Goal: Task Accomplishment & Management: Manage account settings

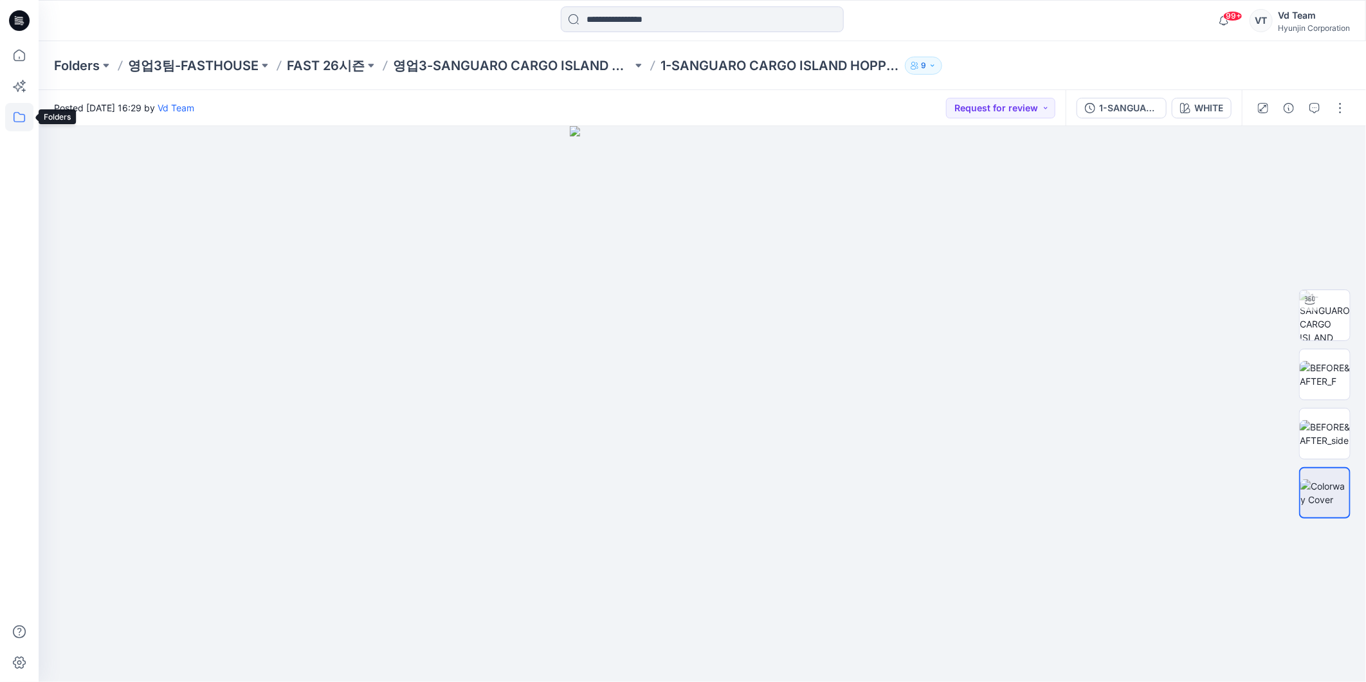
click at [20, 119] on icon at bounding box center [19, 117] width 28 height 28
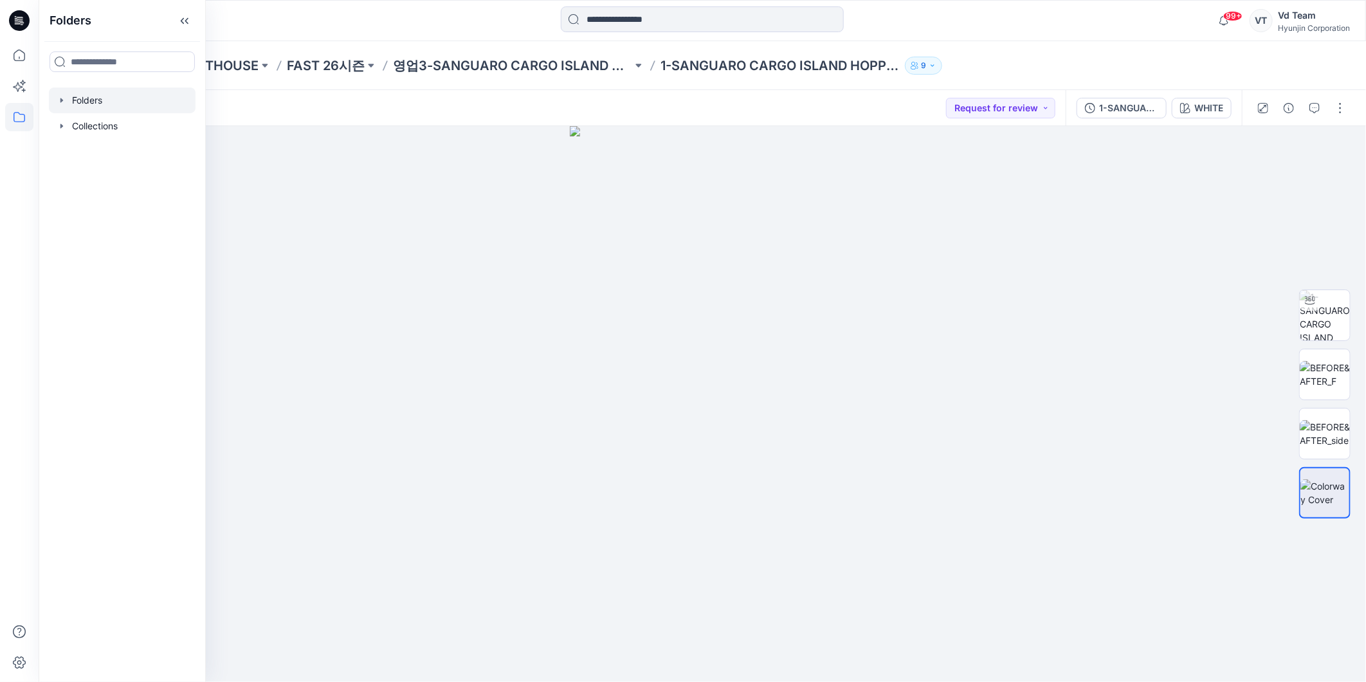
click at [100, 105] on div at bounding box center [122, 100] width 147 height 26
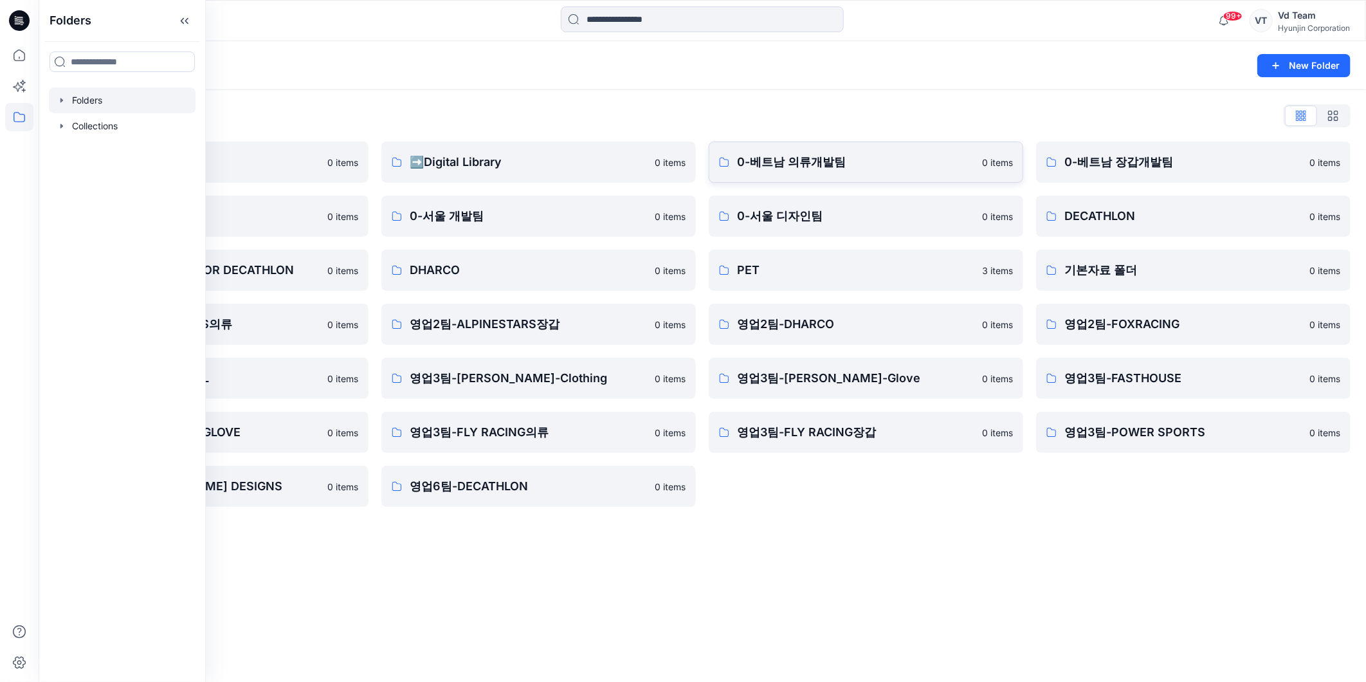
click at [834, 157] on p "0-베트남 의류개발팀" at bounding box center [855, 162] width 237 height 18
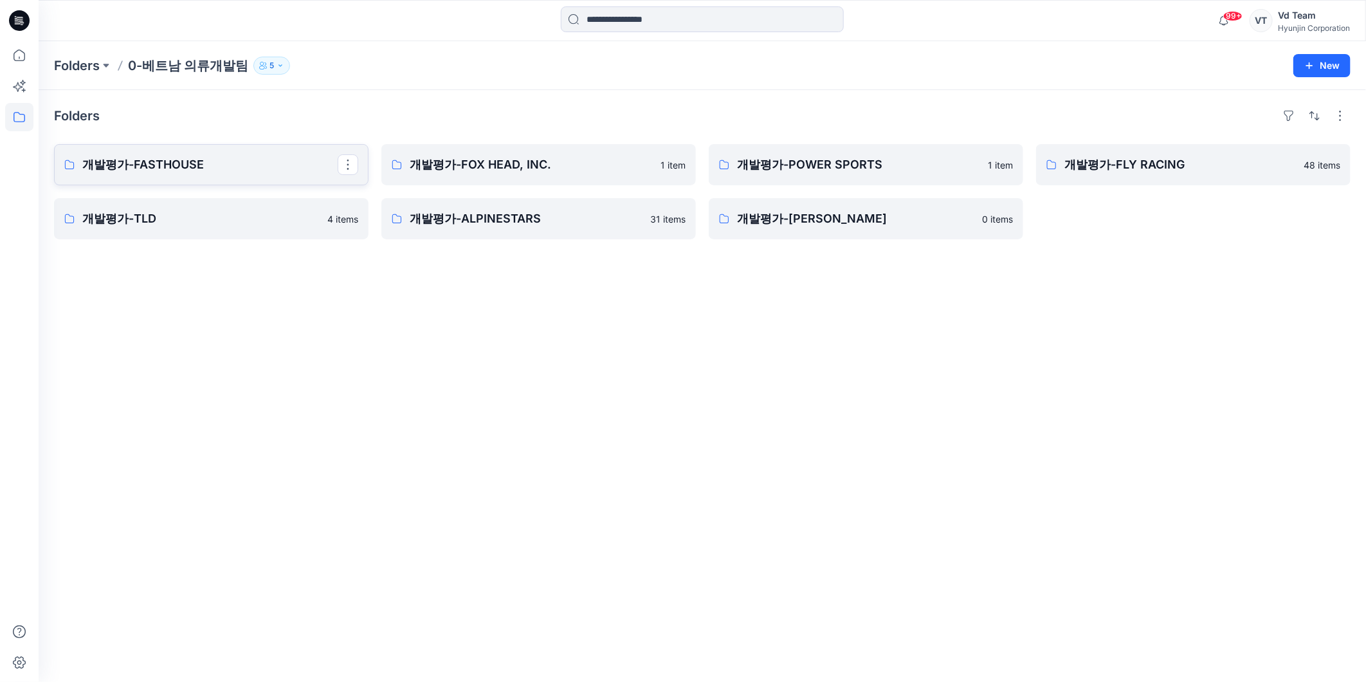
click at [213, 162] on p "개발평가-FASTHOUSE" at bounding box center [209, 165] width 255 height 18
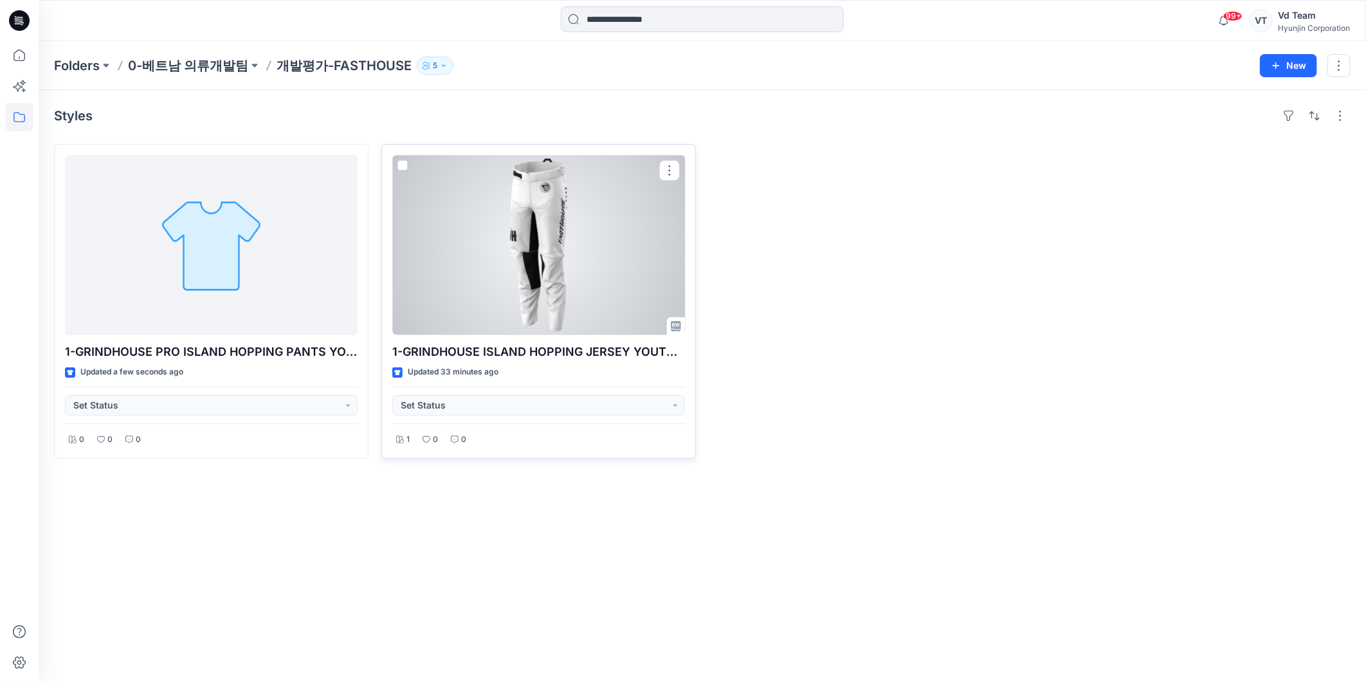
click at [573, 203] on div at bounding box center [538, 245] width 293 height 180
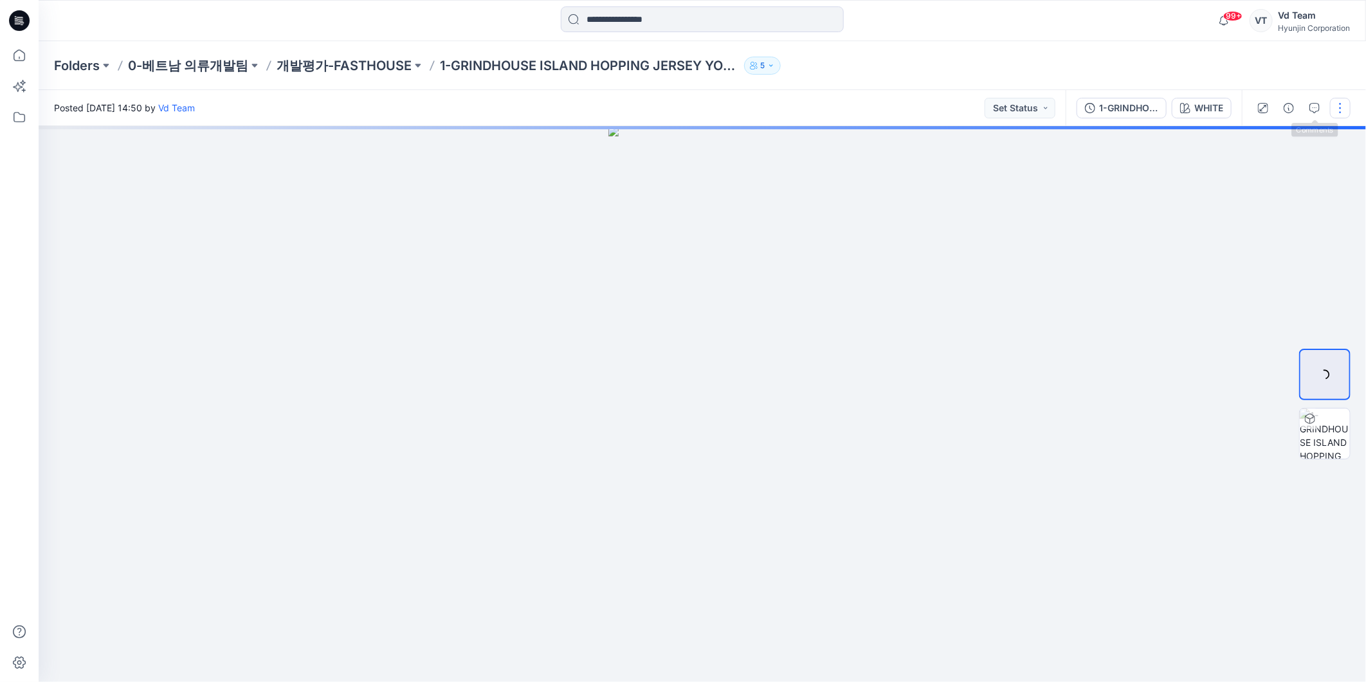
click at [1338, 110] on button "button" at bounding box center [1340, 108] width 21 height 21
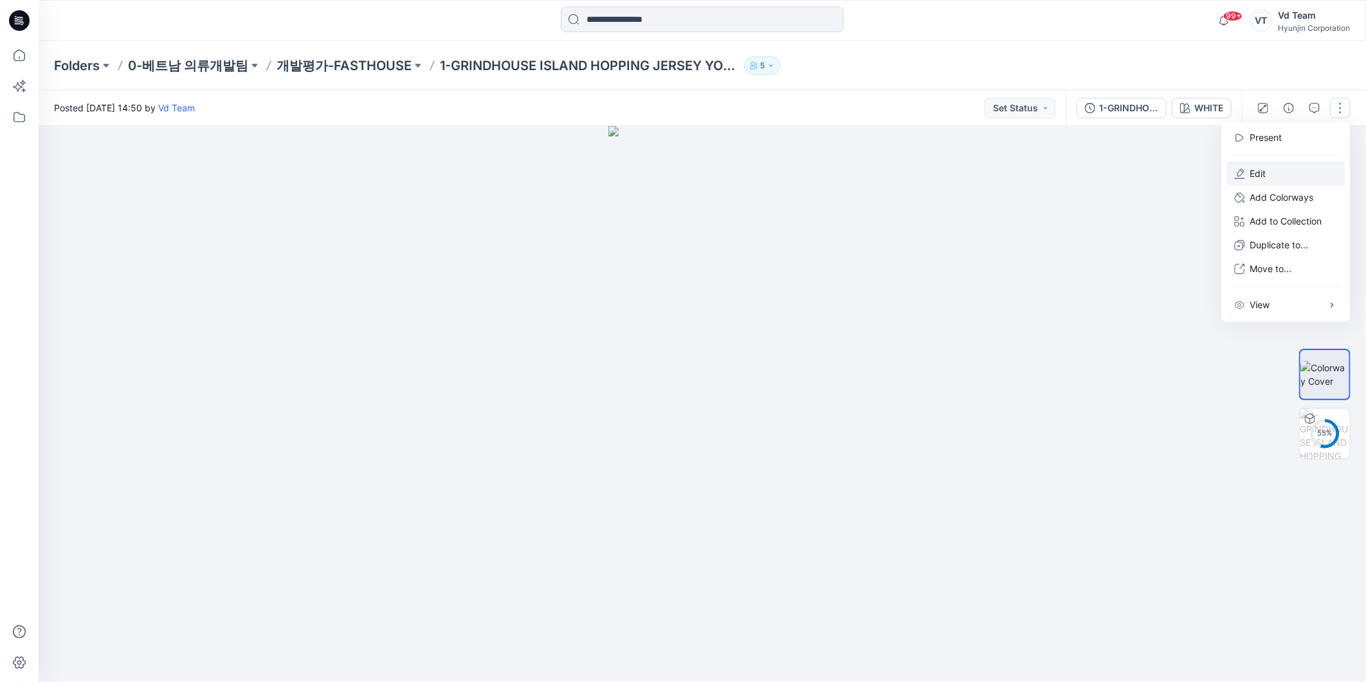
click at [1285, 163] on button "Edit" at bounding box center [1286, 173] width 118 height 24
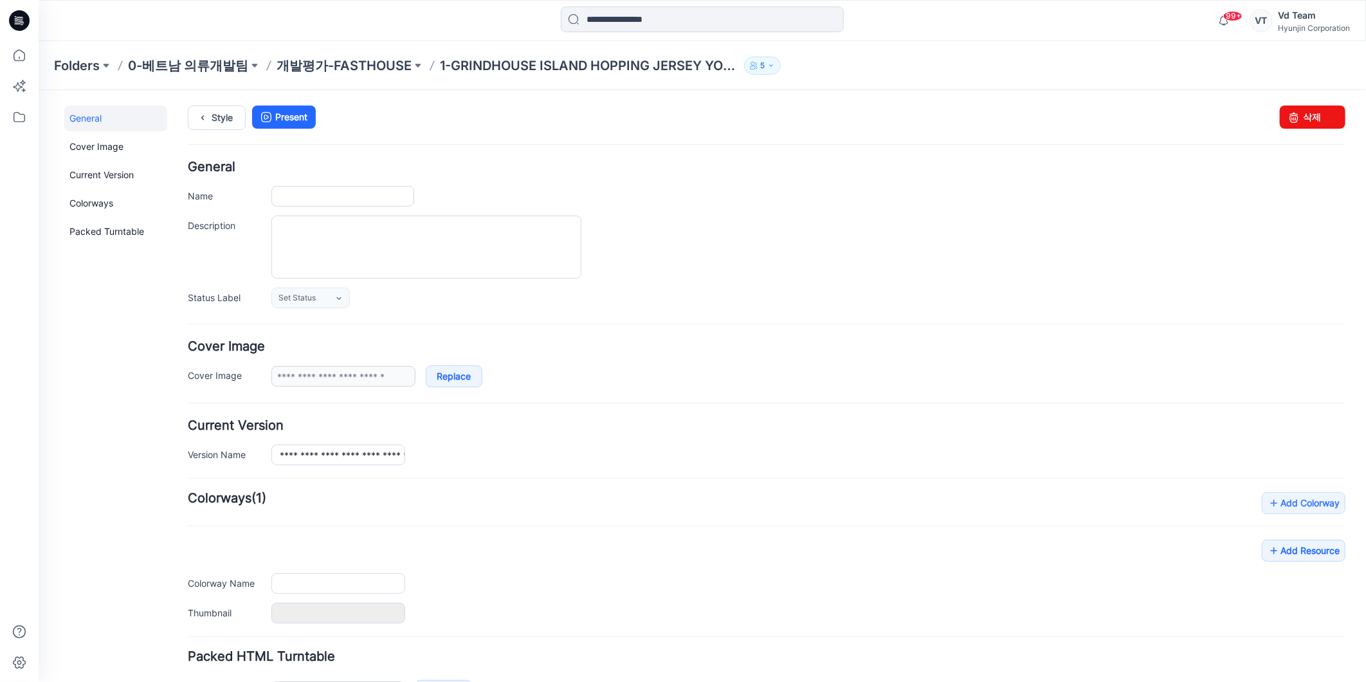
type input "**********"
type input "*****"
type input "**********"
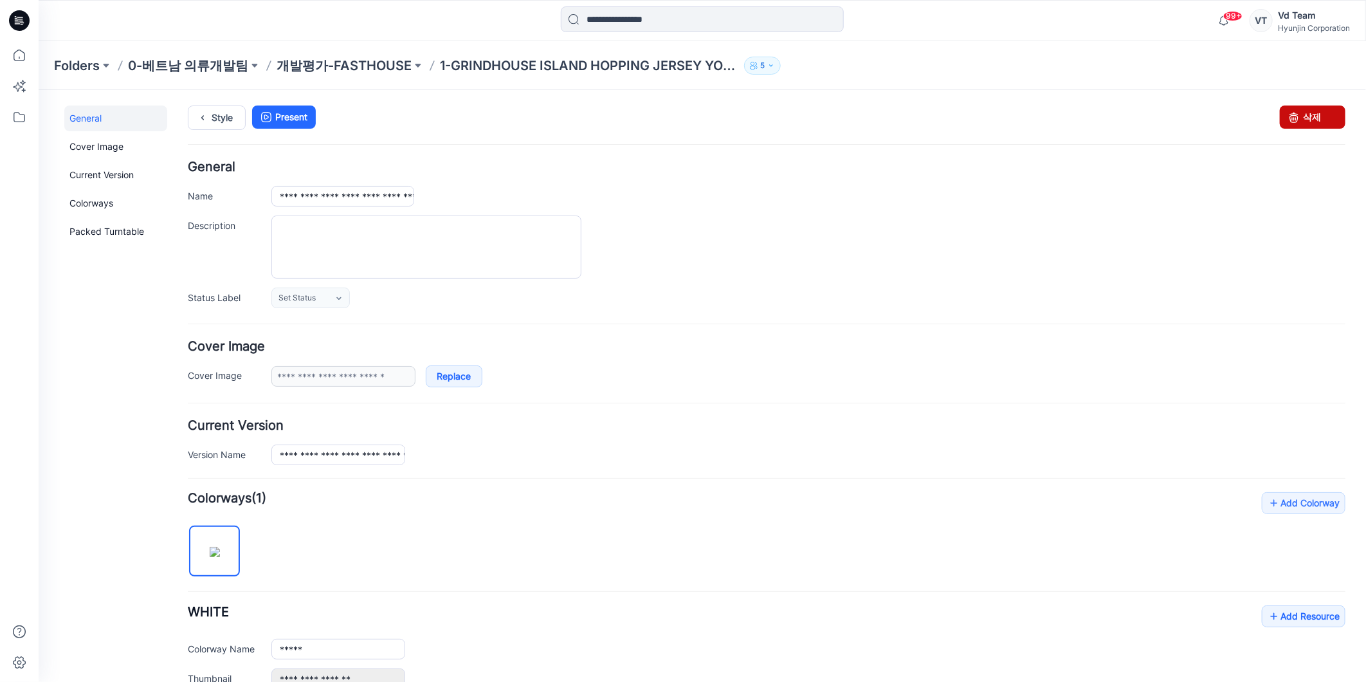
click at [1323, 110] on link "삭제" at bounding box center [1313, 116] width 66 height 23
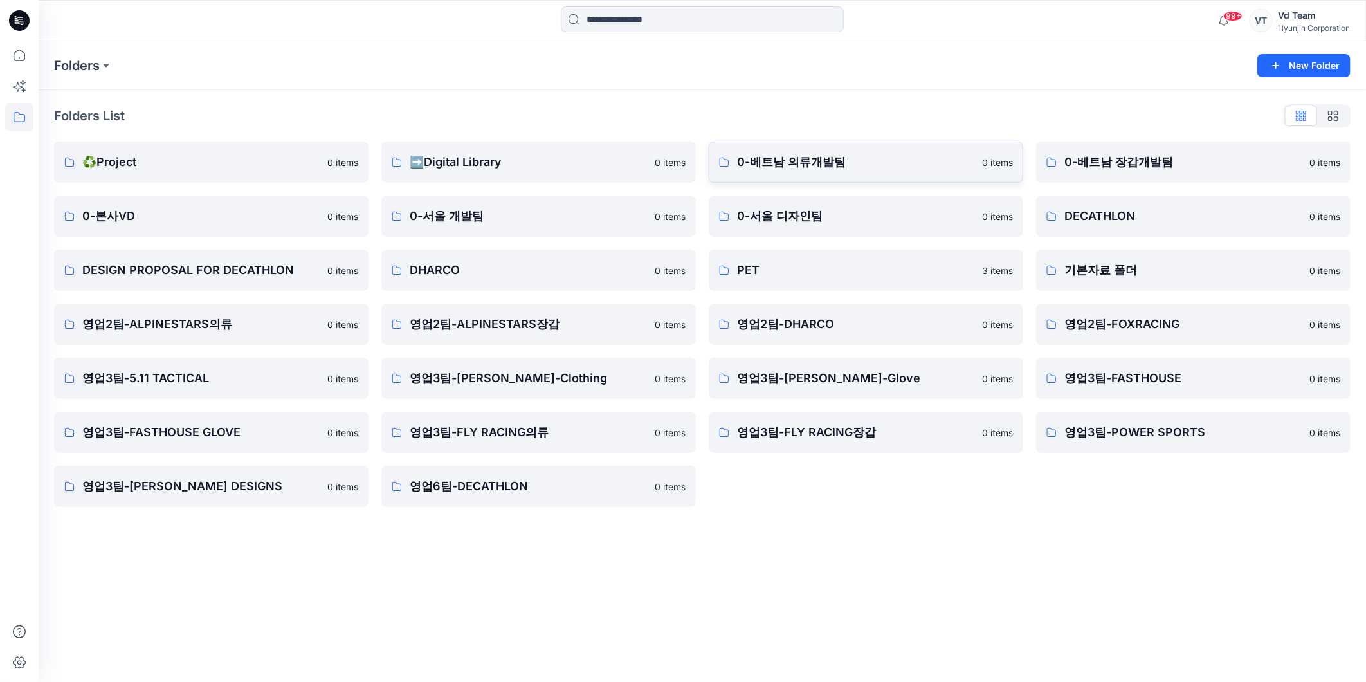
click at [772, 156] on p "0-베트남 의류개발팀" at bounding box center [855, 162] width 237 height 18
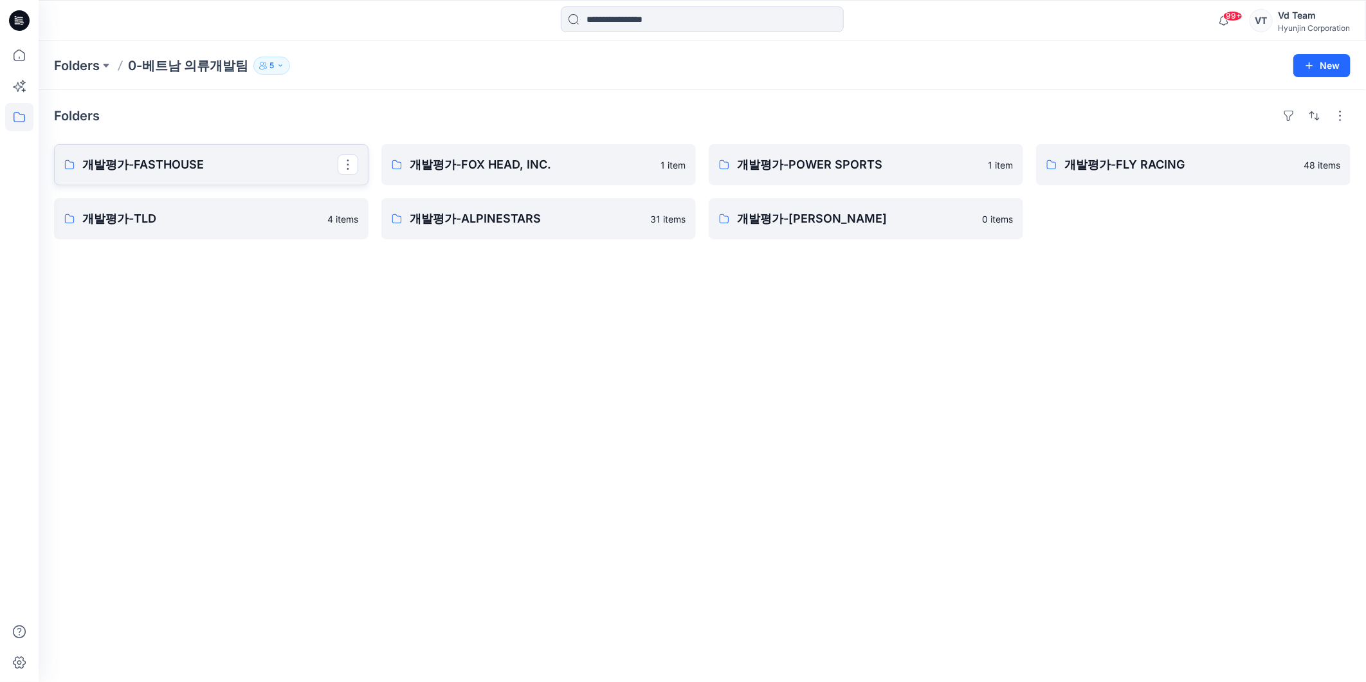
click at [174, 150] on link "개발평가-FASTHOUSE" at bounding box center [211, 164] width 315 height 41
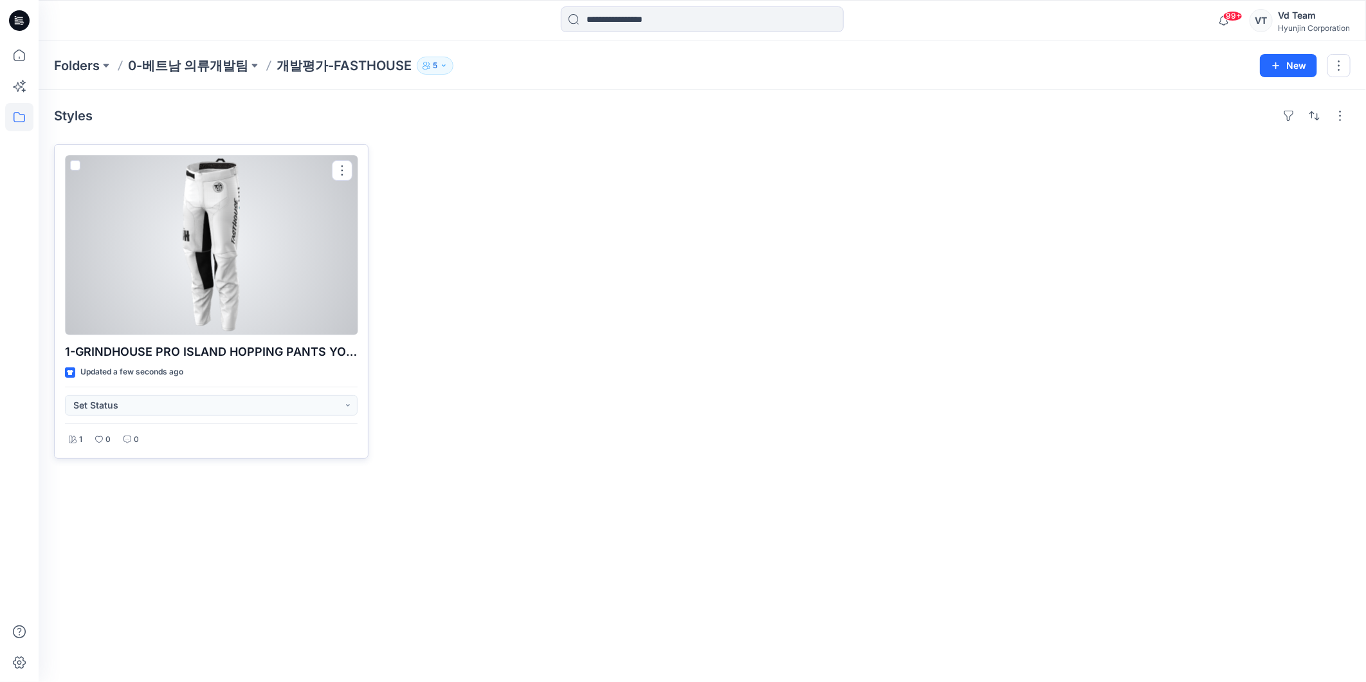
click at [251, 219] on div at bounding box center [211, 245] width 293 height 180
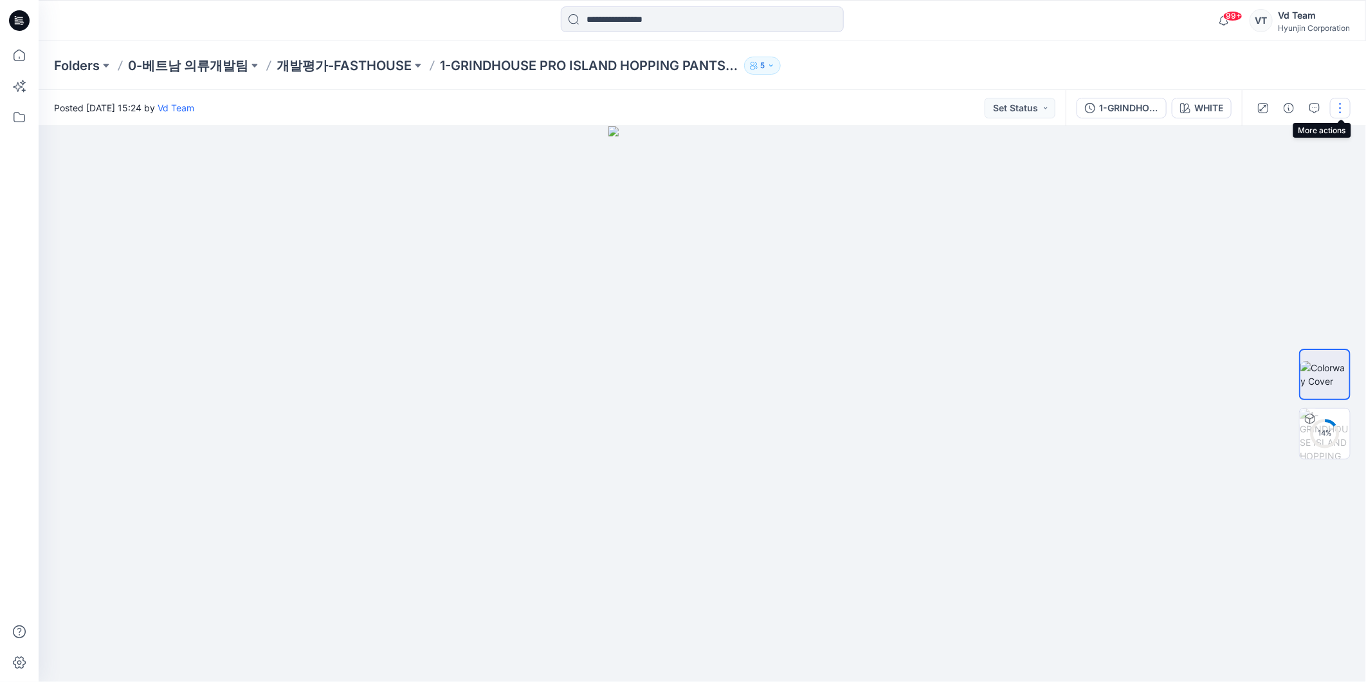
click at [1345, 116] on button "button" at bounding box center [1340, 108] width 21 height 21
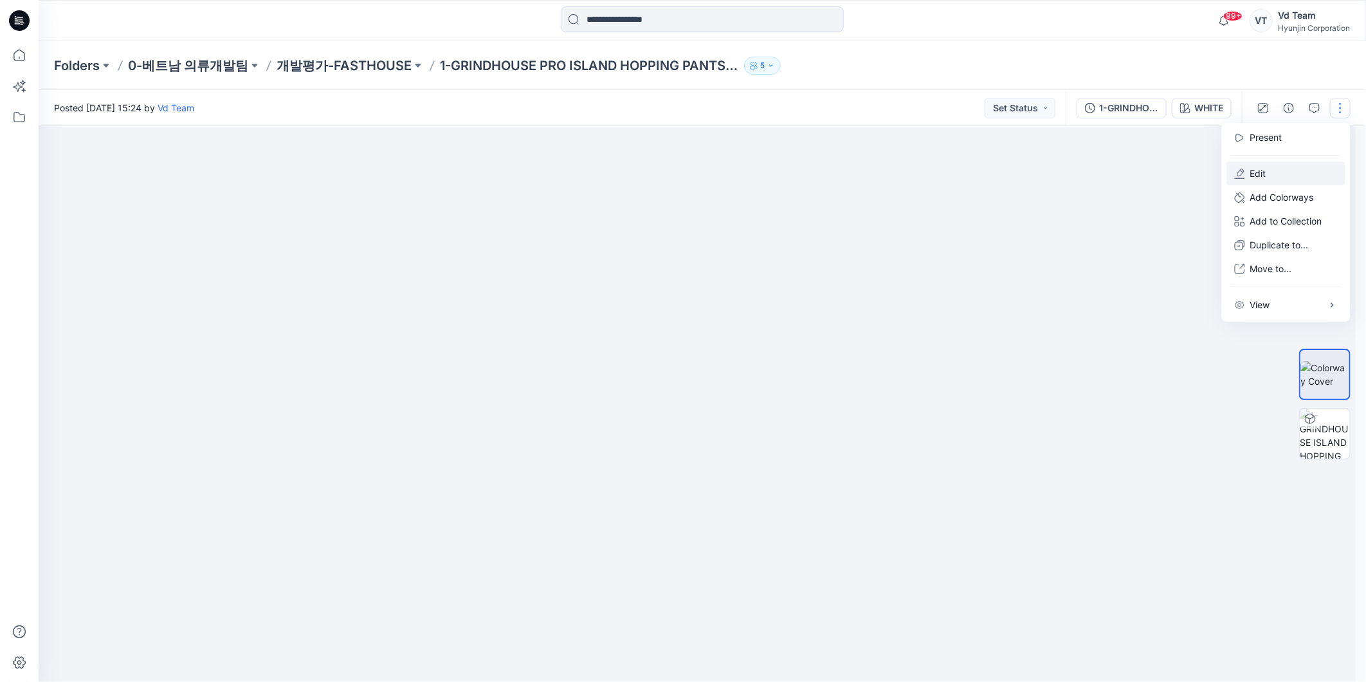
click at [1265, 167] on p "Edit" at bounding box center [1259, 174] width 16 height 14
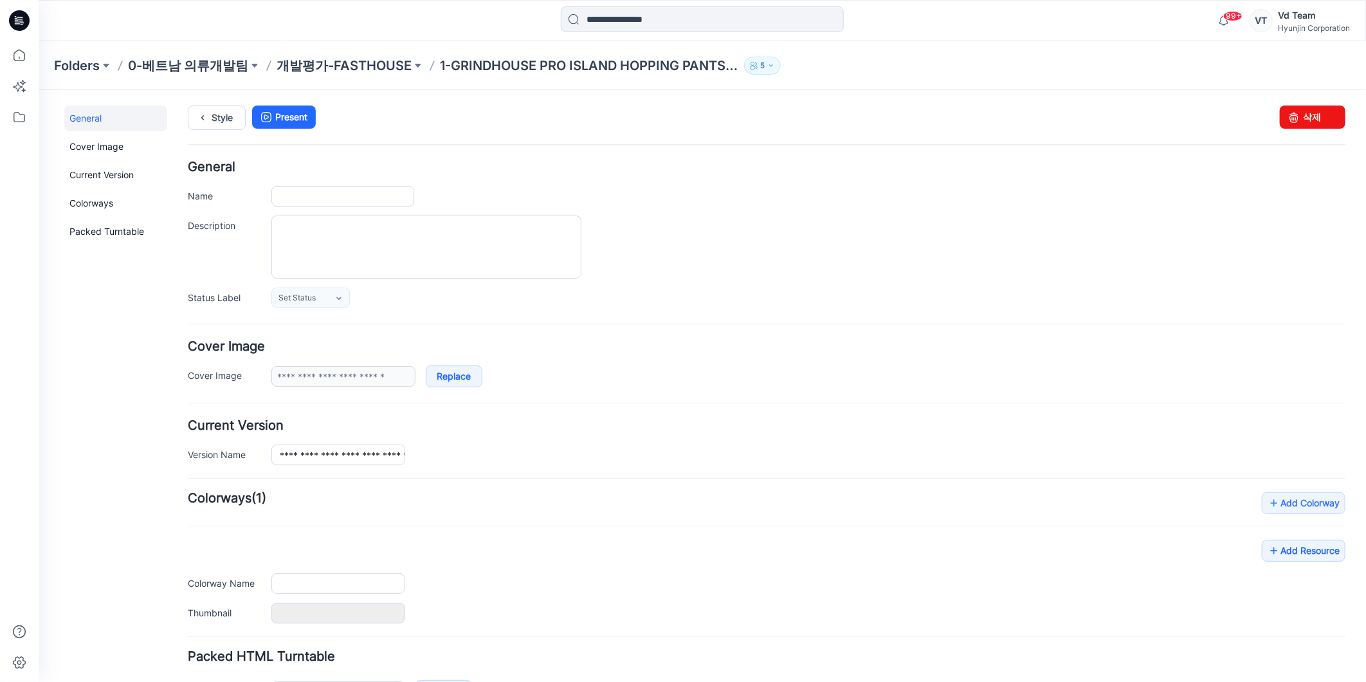
type input "**********"
type input "*****"
type input "**********"
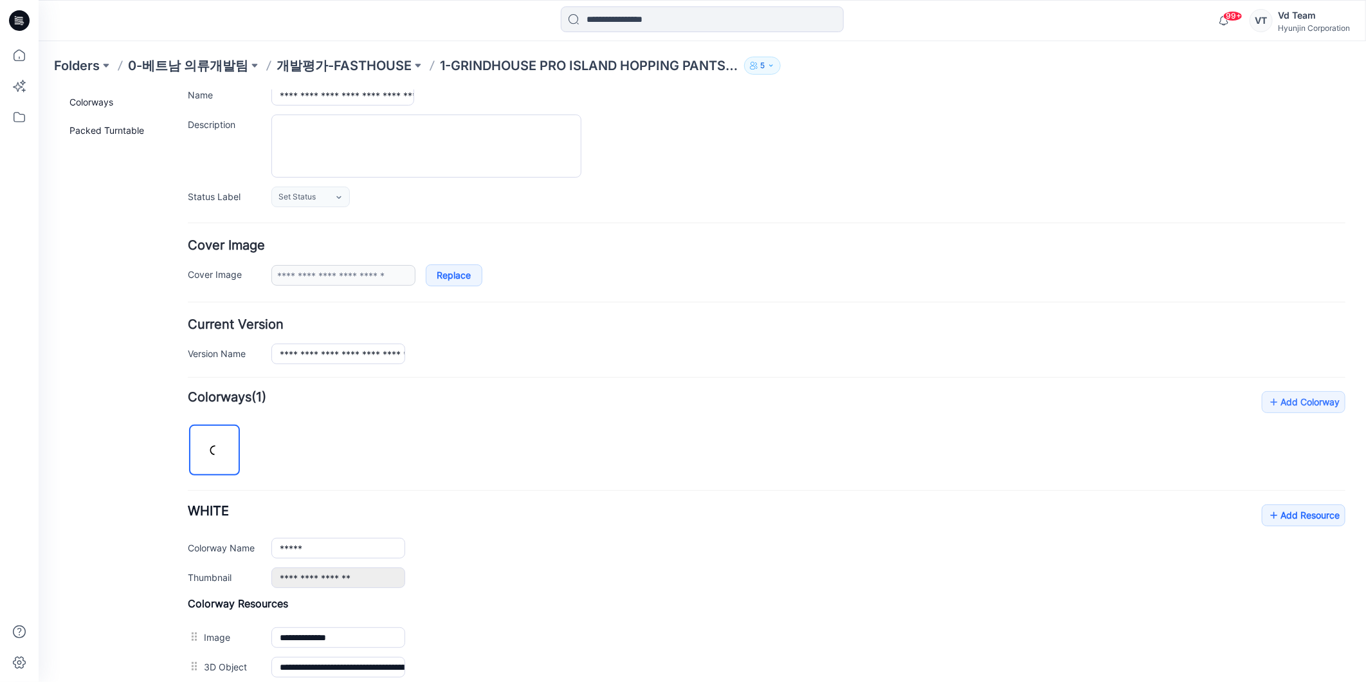
scroll to position [251, 0]
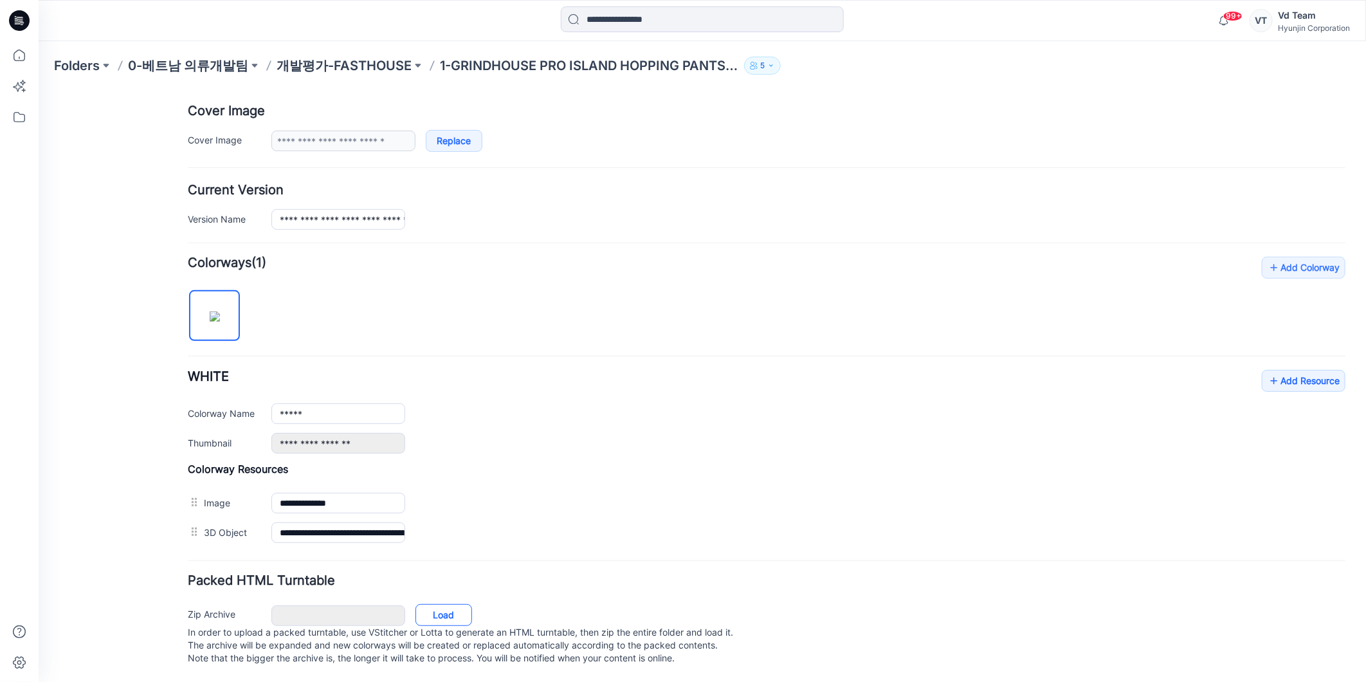
click at [440, 606] on link "Load" at bounding box center [443, 614] width 57 height 22
click at [346, 66] on p "개발평가-FASTHOUSE" at bounding box center [344, 66] width 135 height 18
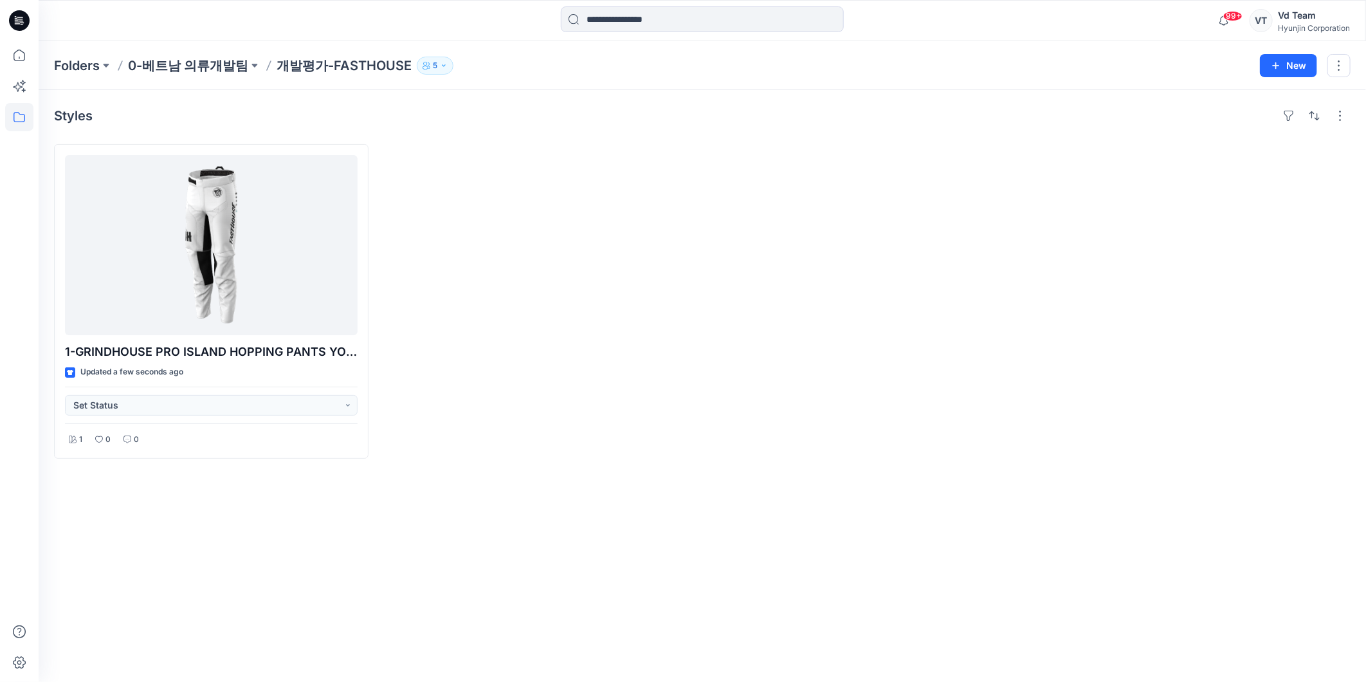
click at [406, 283] on div at bounding box center [538, 301] width 315 height 315
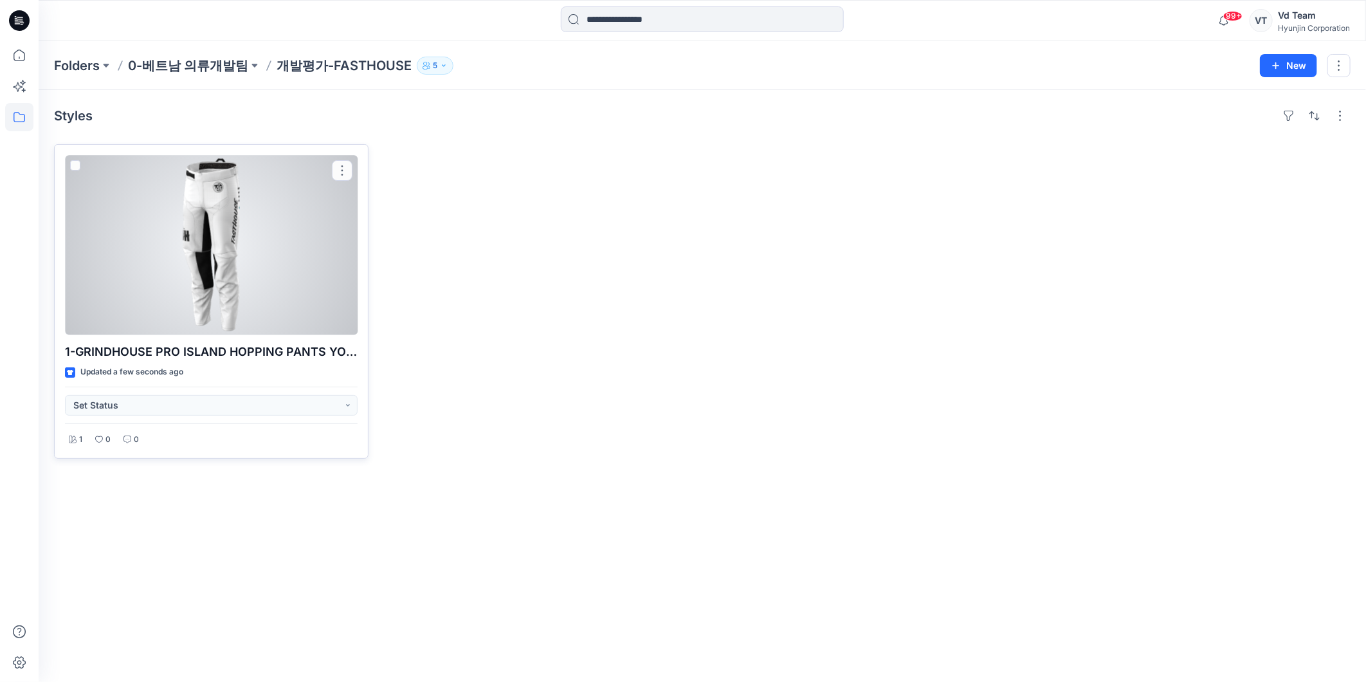
click at [201, 291] on div at bounding box center [211, 245] width 293 height 180
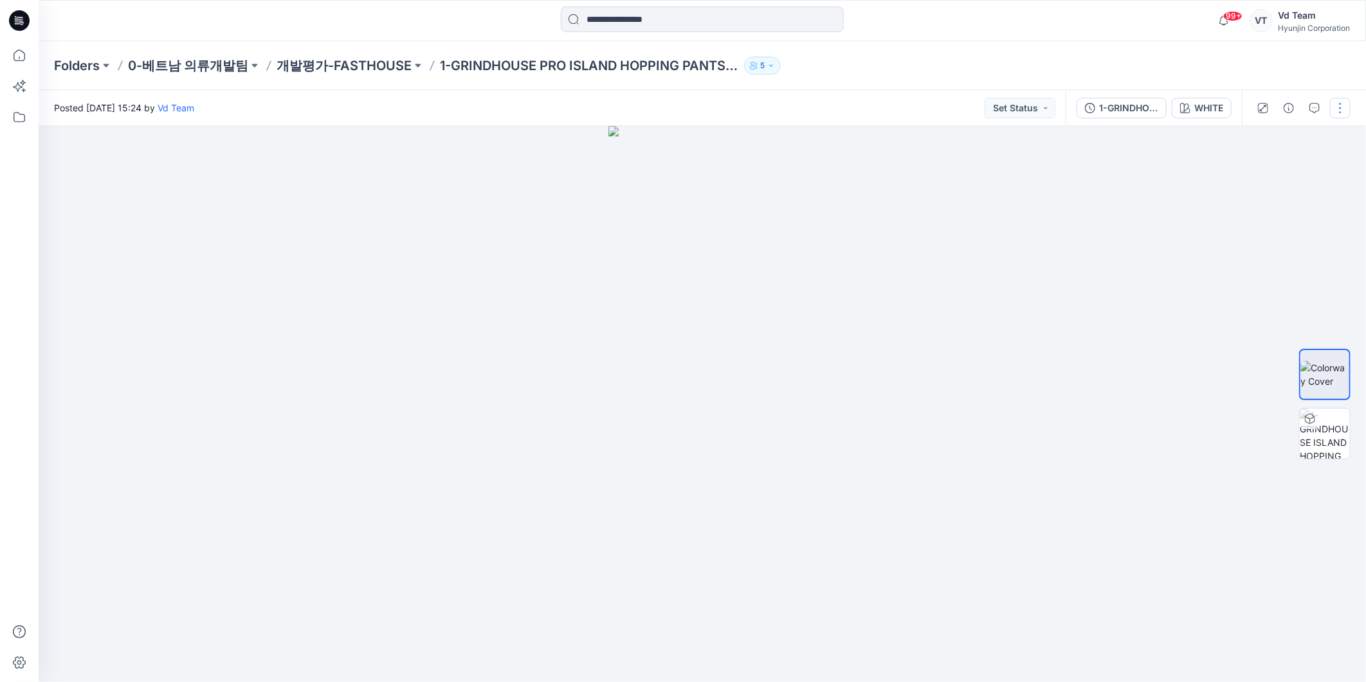
click at [1345, 107] on button "button" at bounding box center [1340, 108] width 21 height 21
click at [1279, 178] on button "Edit" at bounding box center [1286, 173] width 118 height 24
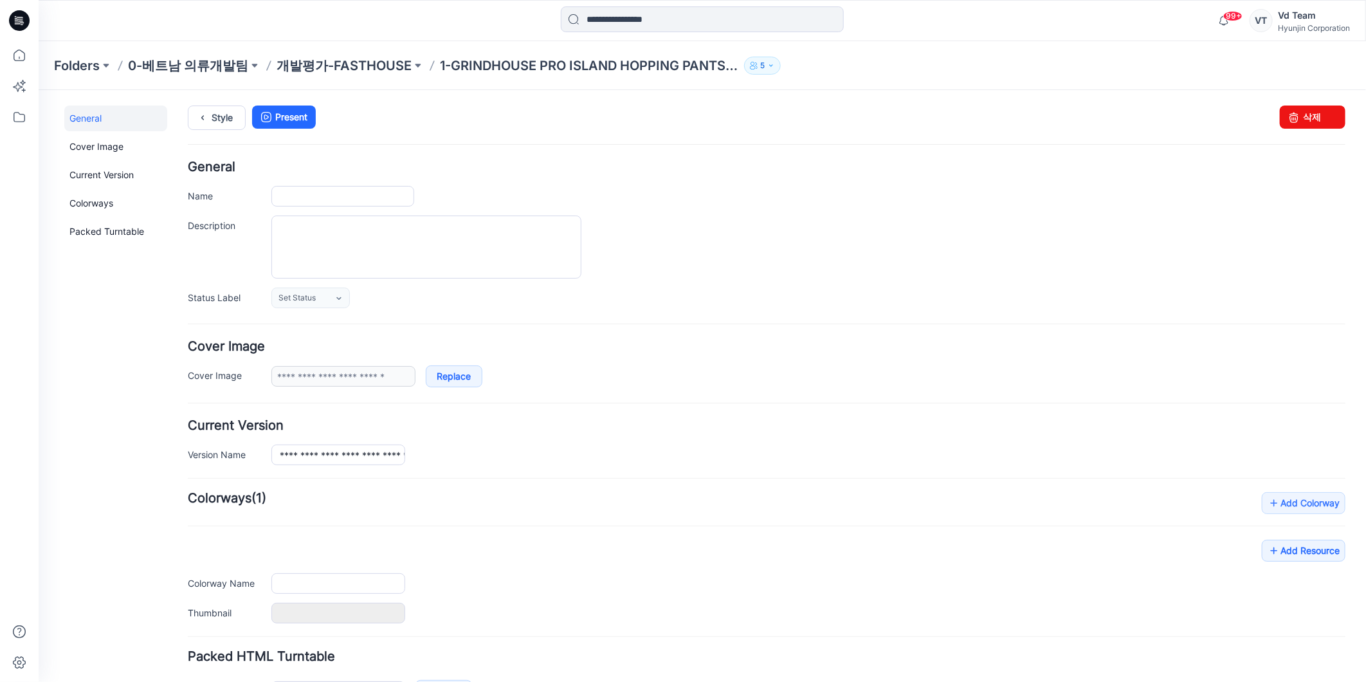
type input "**********"
type input "*****"
type input "**********"
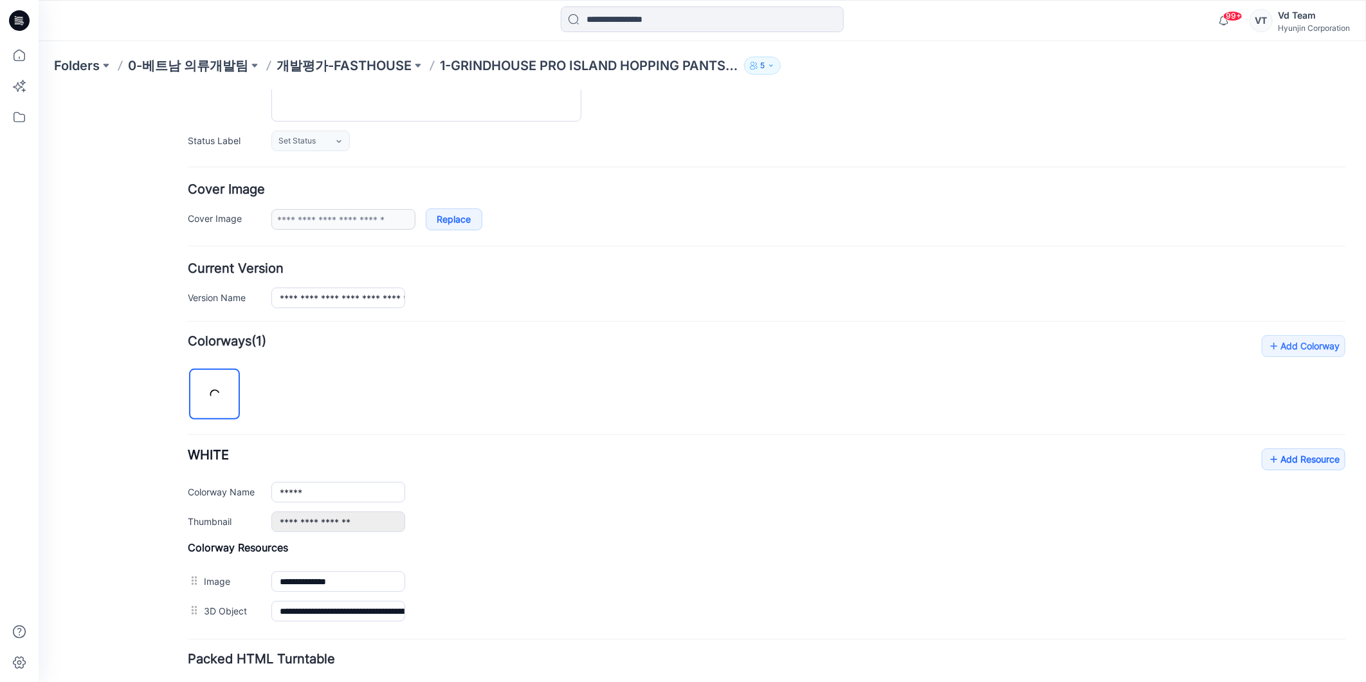
scroll to position [251, 0]
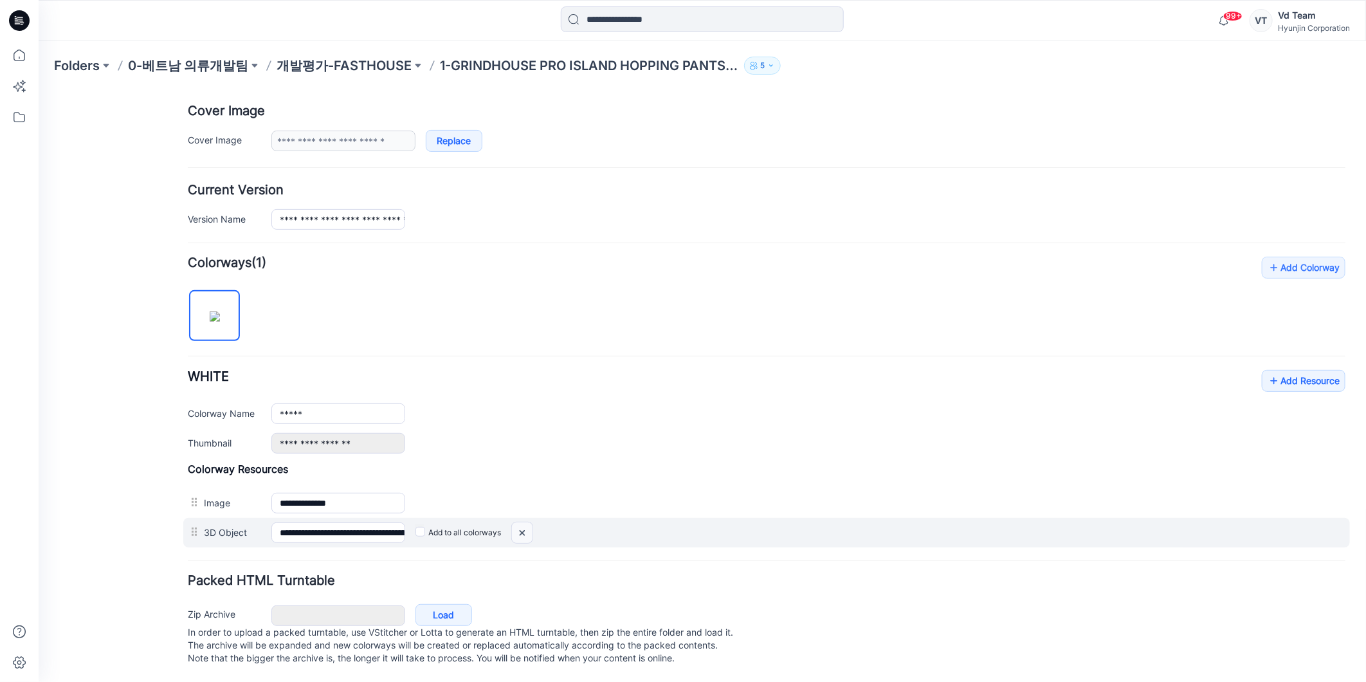
click at [38, 89] on img at bounding box center [38, 89] width 0 height 0
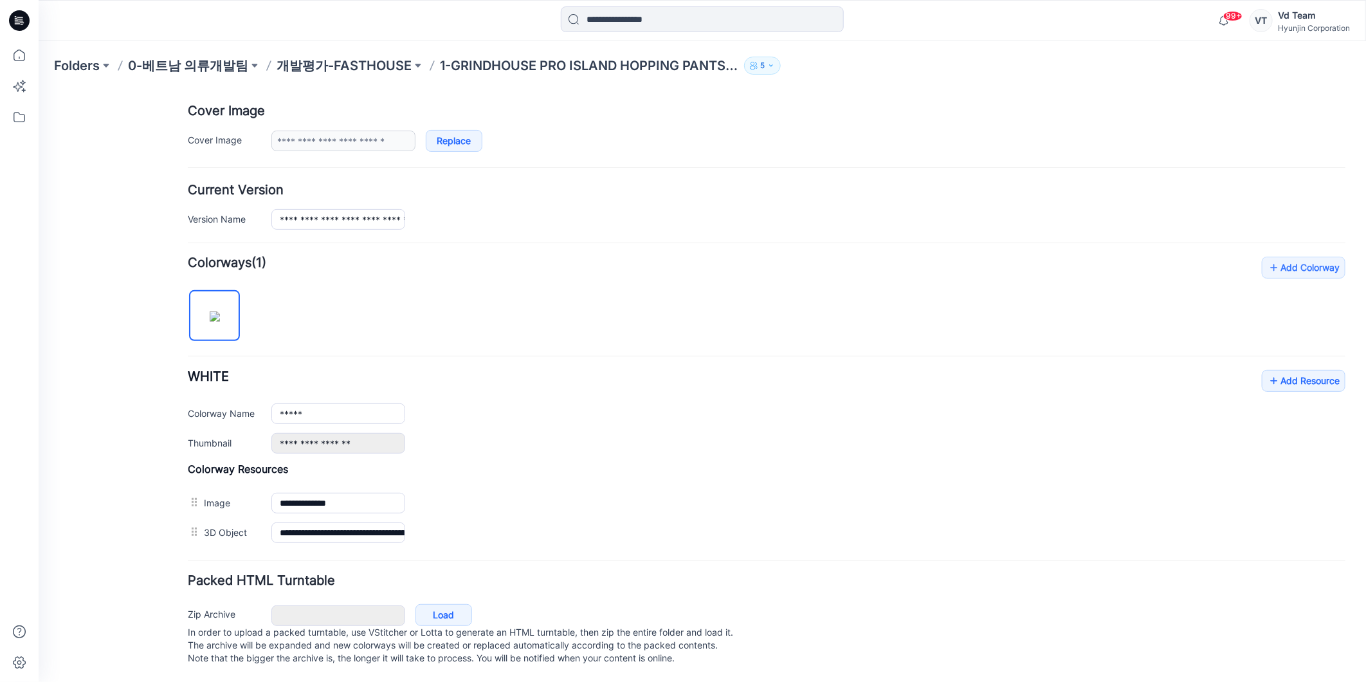
scroll to position [221, 0]
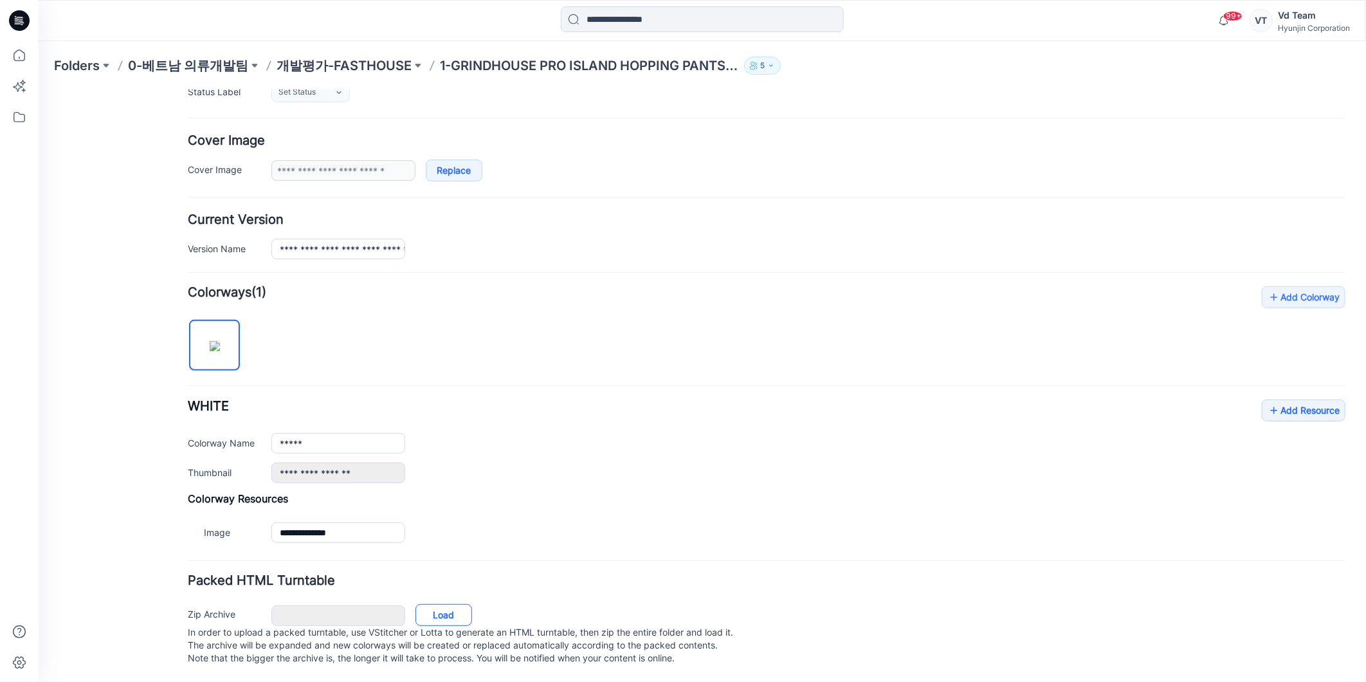
click at [443, 605] on link "Load" at bounding box center [443, 614] width 57 height 22
click at [446, 607] on link "Load" at bounding box center [443, 614] width 57 height 22
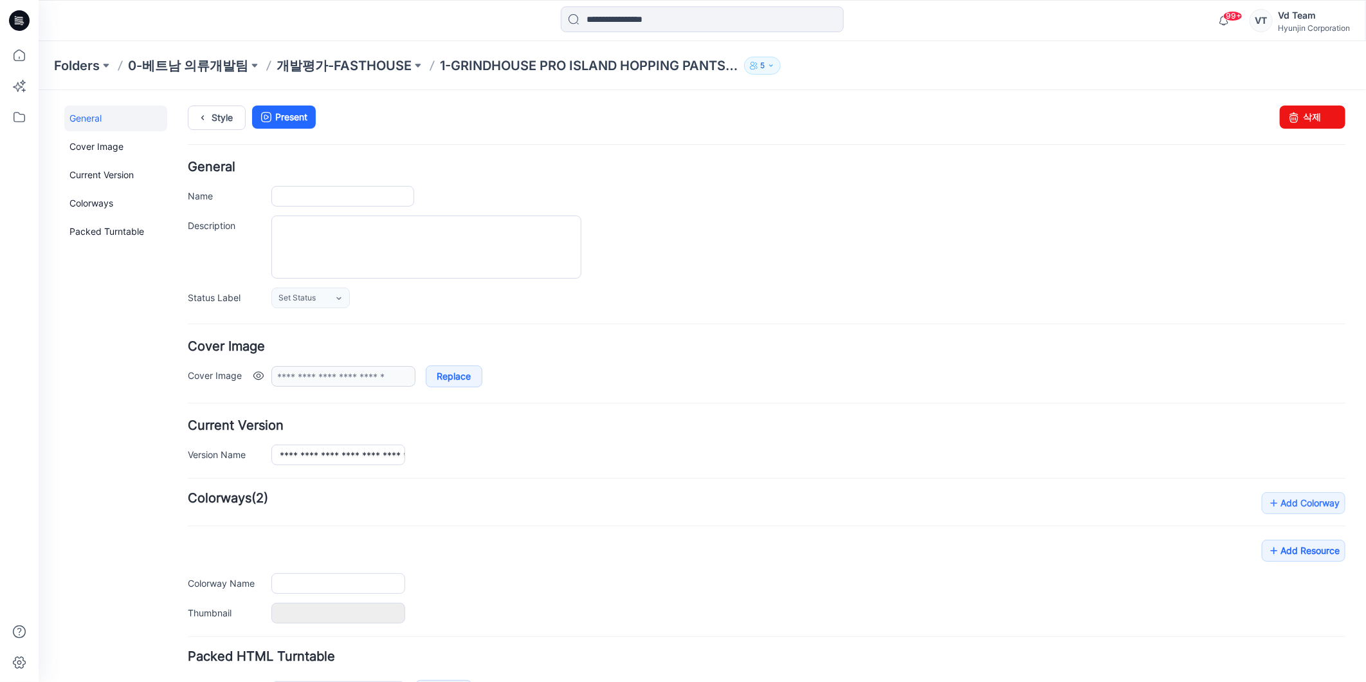
type input "**********"
type input "*****"
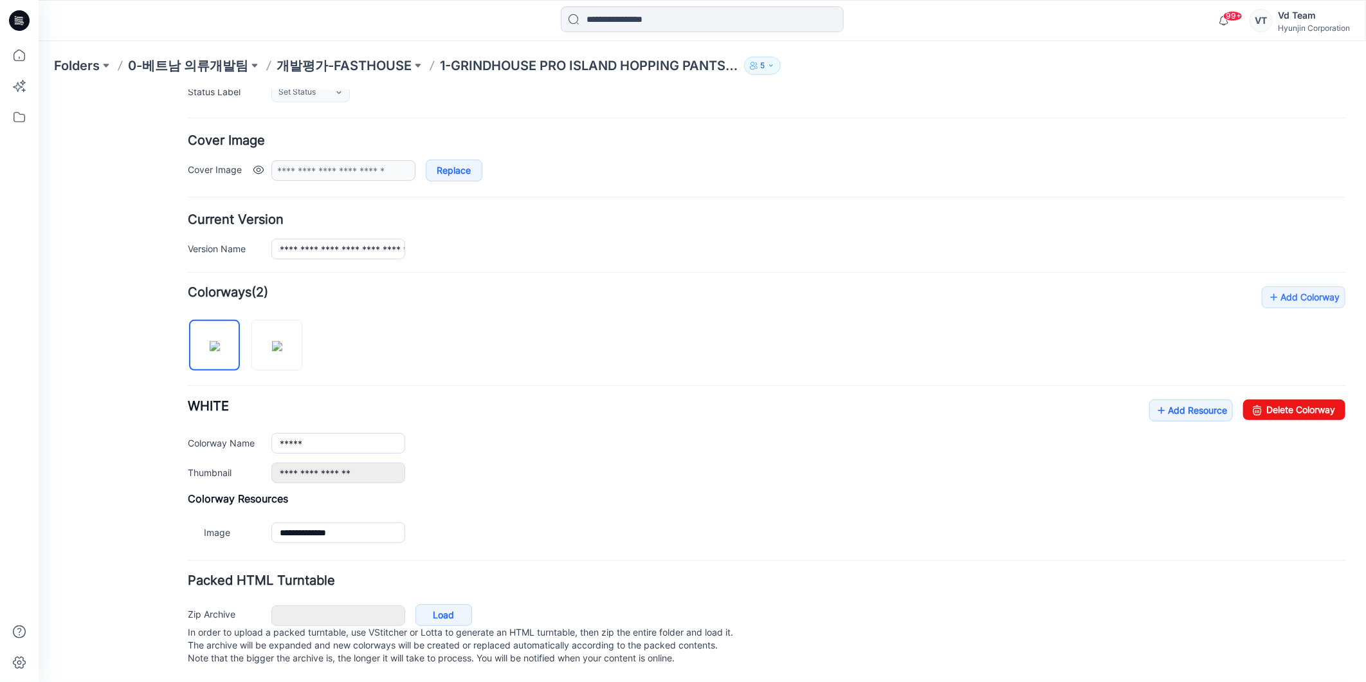
scroll to position [221, 0]
click at [275, 347] on img at bounding box center [276, 345] width 10 height 10
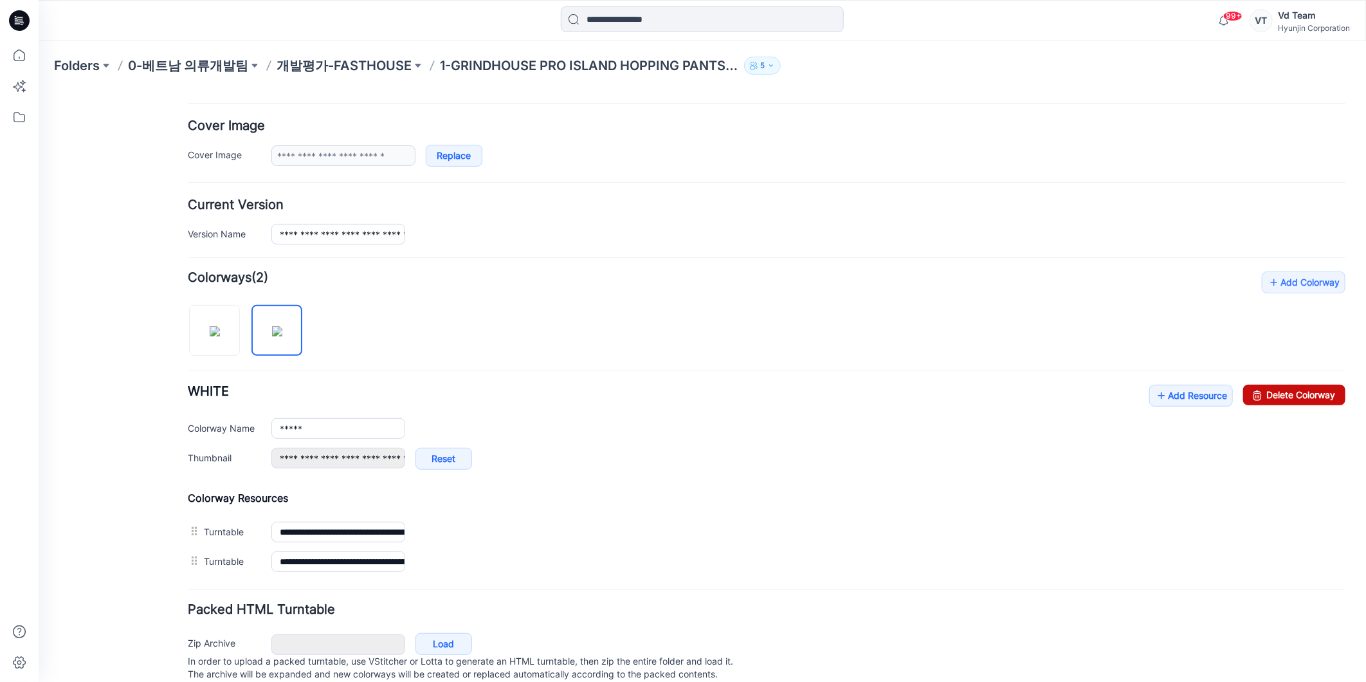
drag, startPoint x: 1261, startPoint y: 392, endPoint x: 780, endPoint y: 152, distance: 537.7
click at [1261, 392] on link "Delete Colorway" at bounding box center [1294, 394] width 102 height 21
type input "**********"
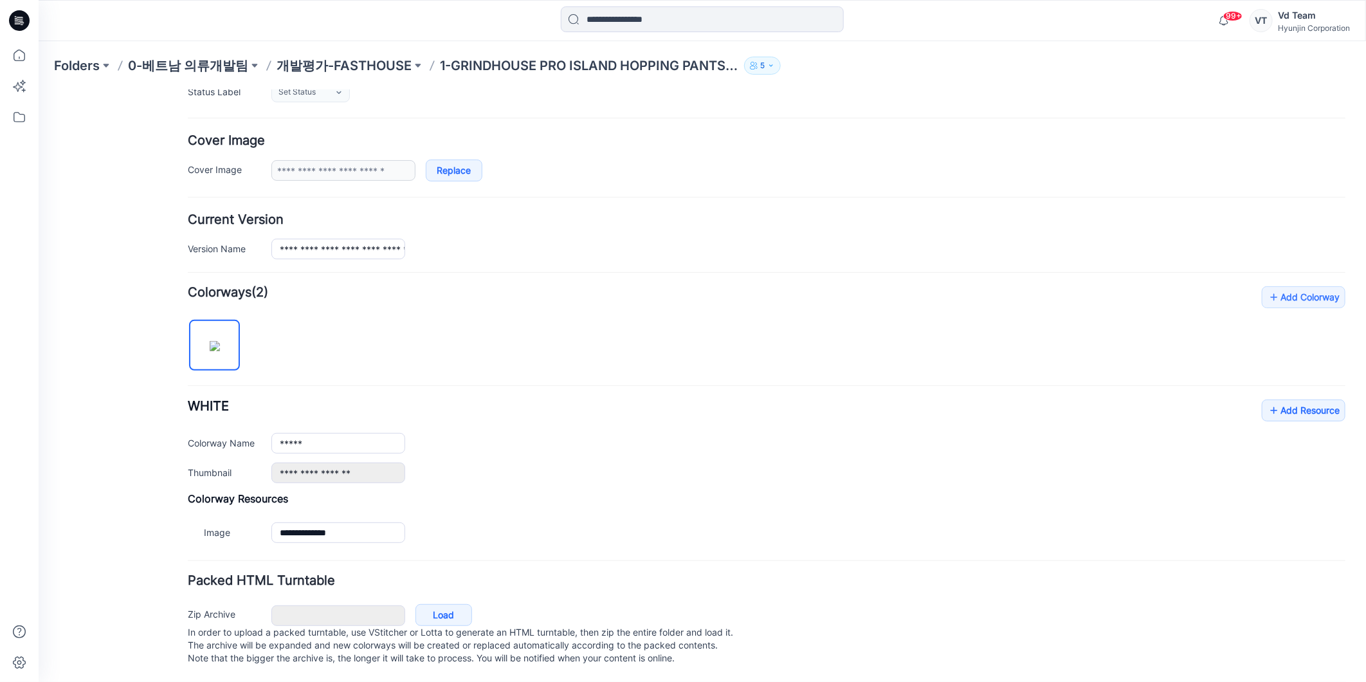
click at [475, 599] on div "Zip Archive Cancel Load In order to upload a packed turntable, use VStitcher or…" at bounding box center [766, 633] width 1167 height 69
click at [428, 609] on link "Load" at bounding box center [443, 614] width 57 height 22
click at [457, 605] on link "Load" at bounding box center [443, 614] width 57 height 22
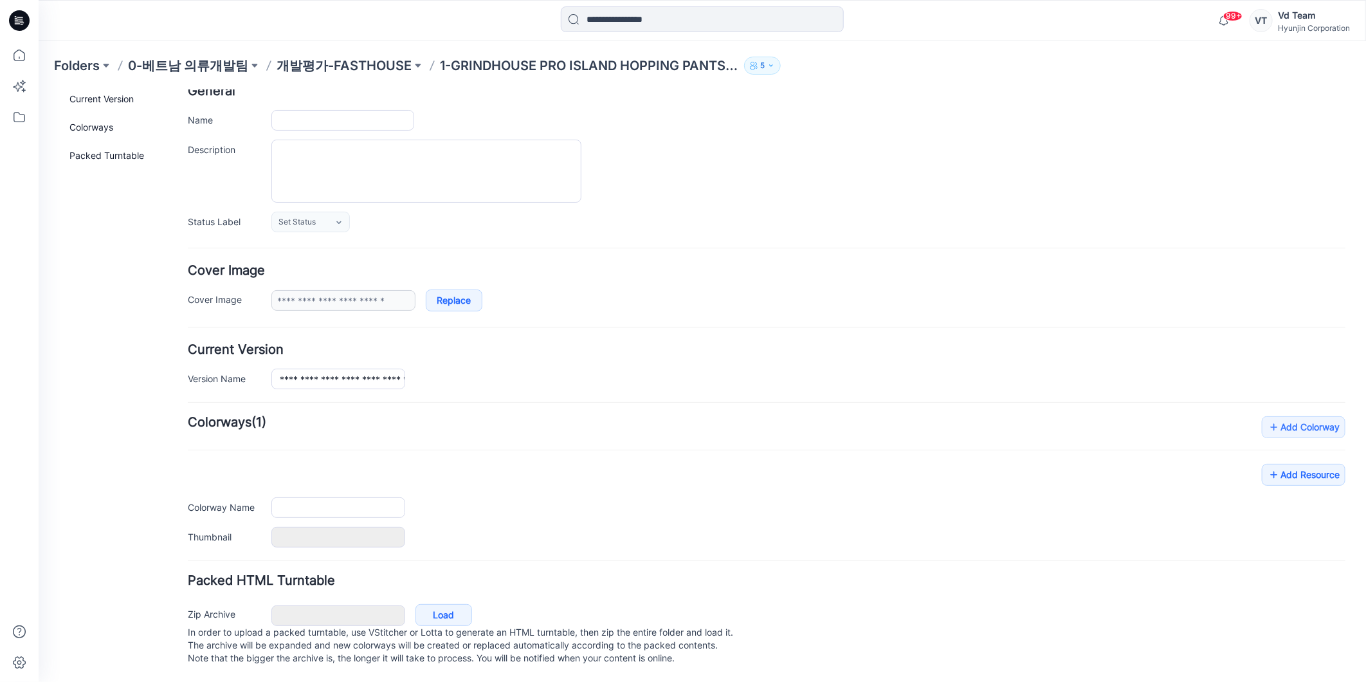
type input "**********"
type input "*****"
type input "**********"
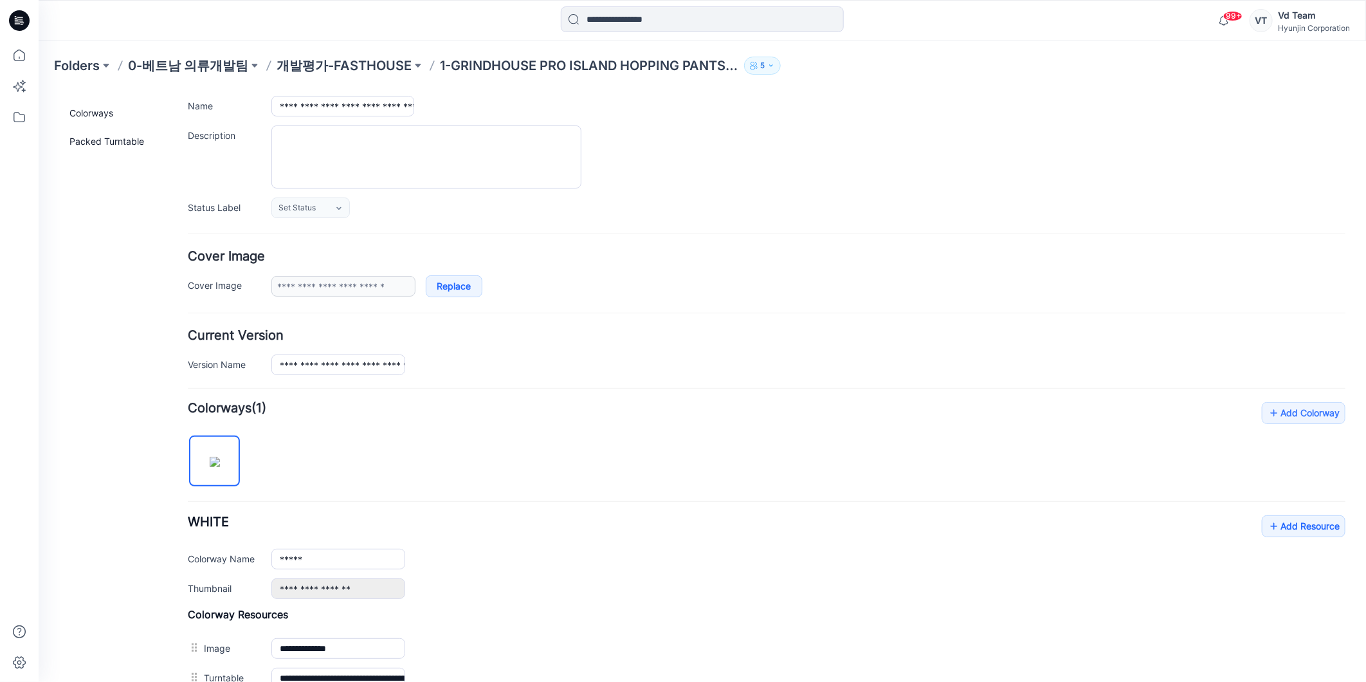
scroll to position [280, 0]
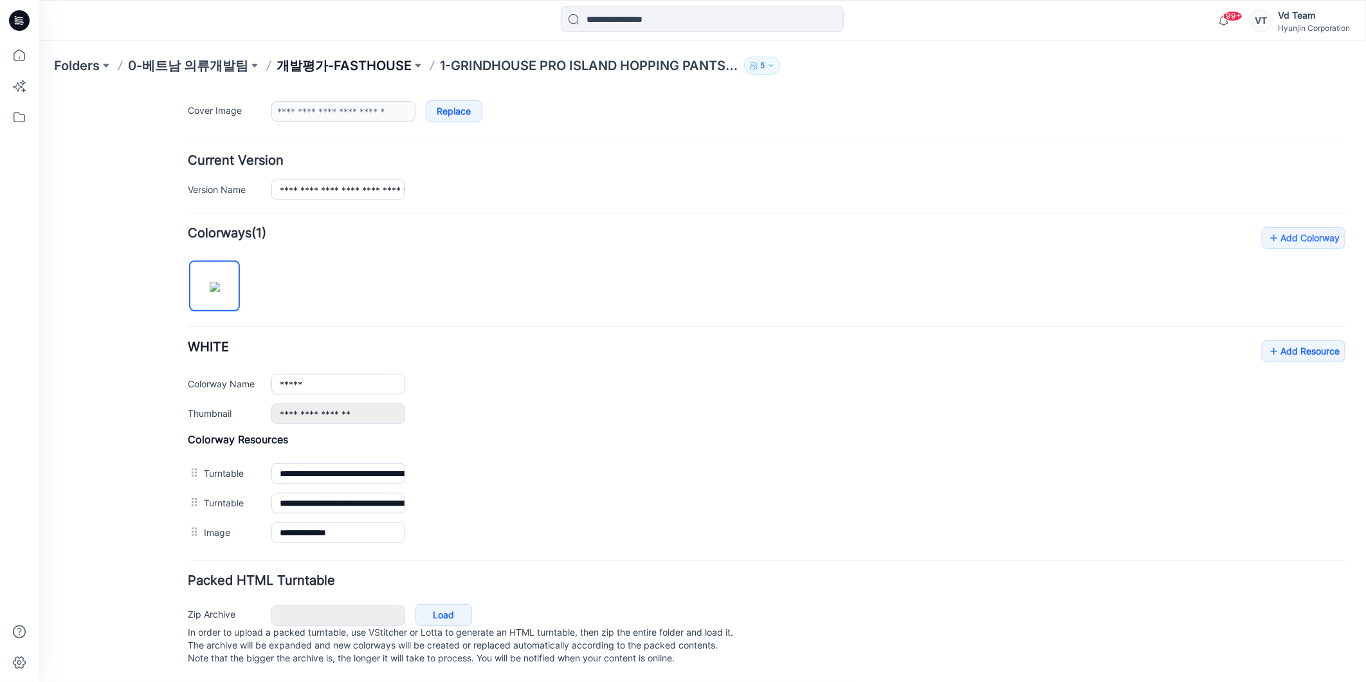
click at [309, 63] on p "개발평가-FASTHOUSE" at bounding box center [344, 66] width 135 height 18
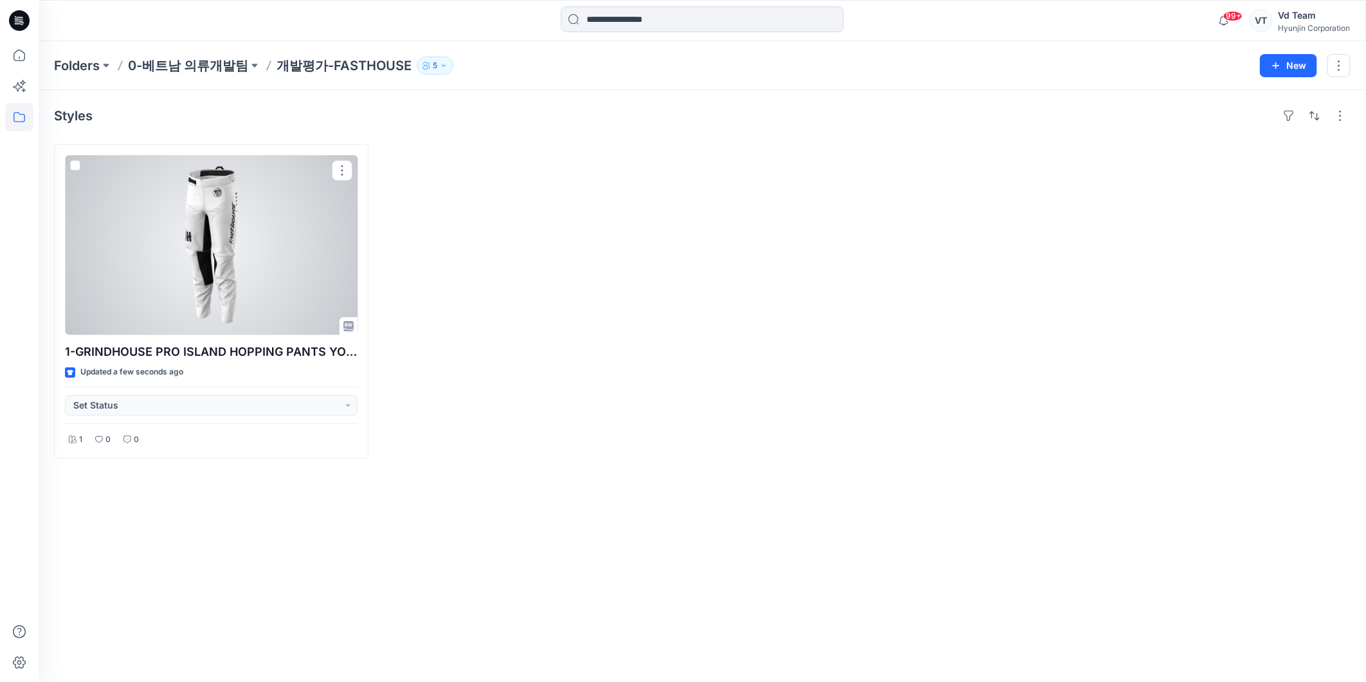
click at [219, 255] on div at bounding box center [211, 245] width 293 height 180
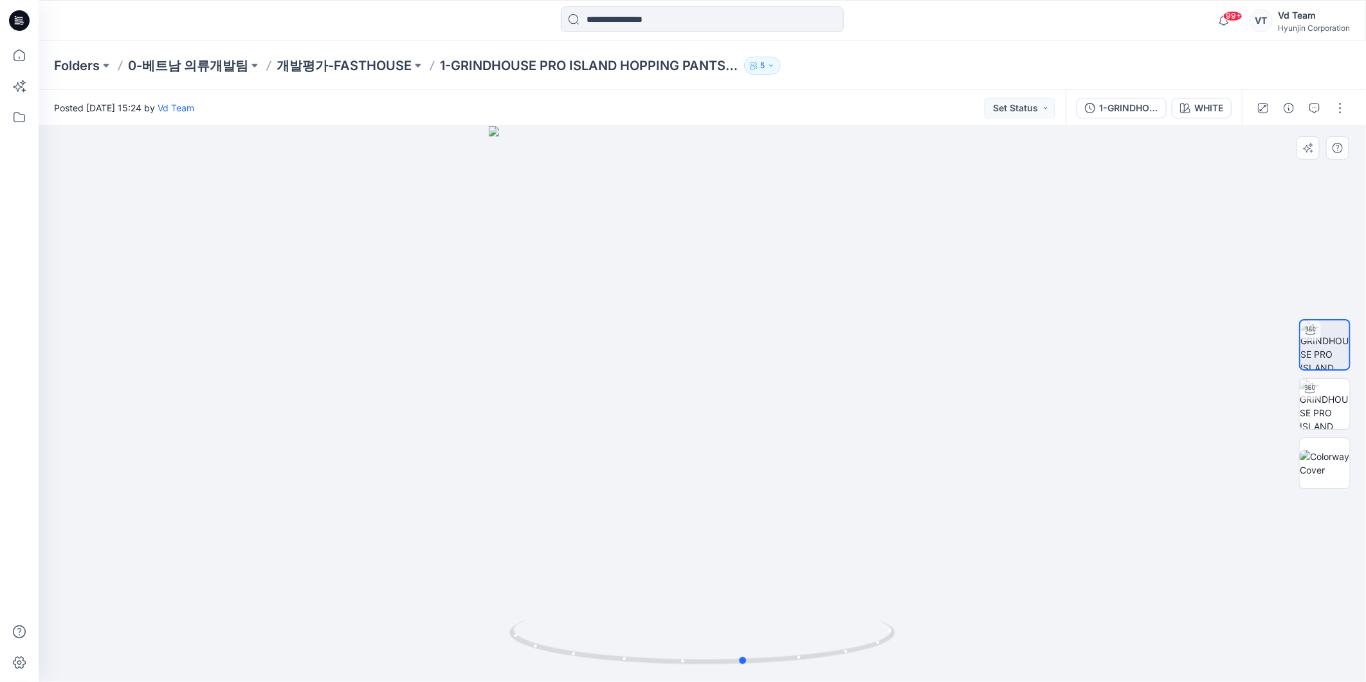
drag, startPoint x: 789, startPoint y: 616, endPoint x: 831, endPoint y: 599, distance: 45.6
click at [831, 599] on div at bounding box center [703, 404] width 1328 height 556
click at [1324, 405] on img at bounding box center [1325, 404] width 50 height 50
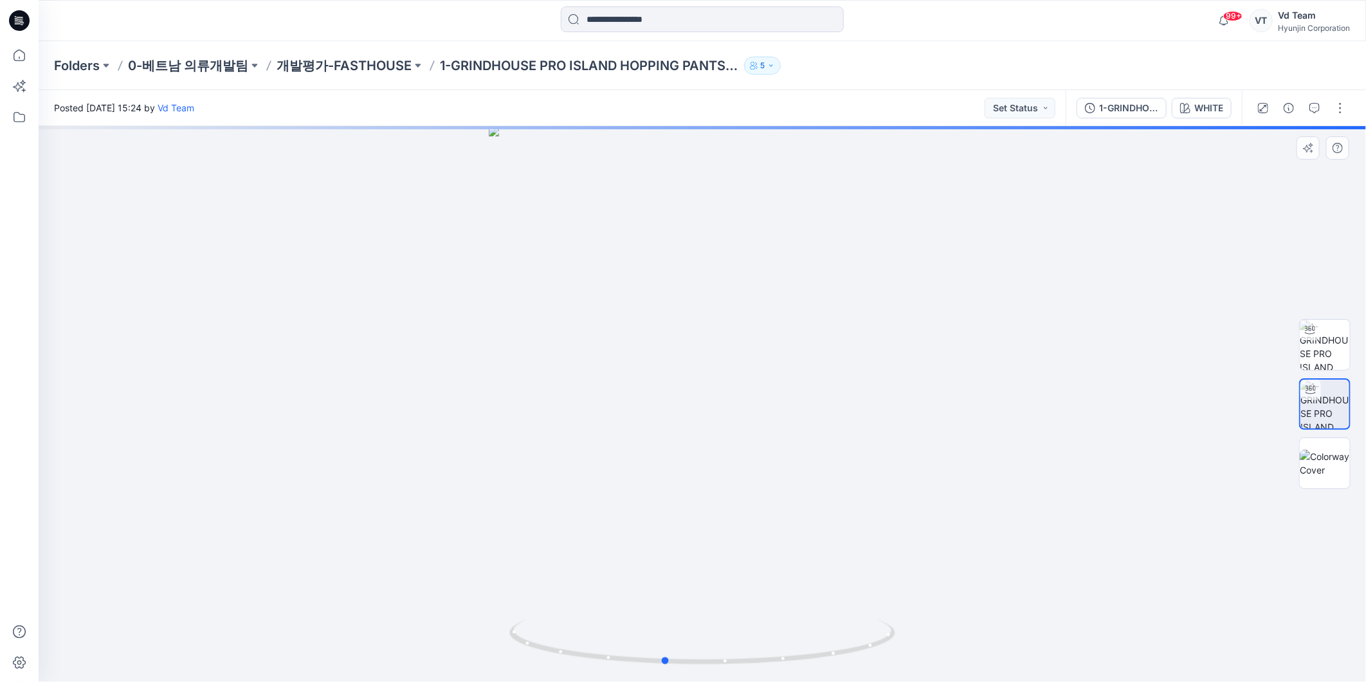
drag, startPoint x: 775, startPoint y: 647, endPoint x: 347, endPoint y: 641, distance: 427.8
click at [347, 641] on div at bounding box center [703, 404] width 1328 height 556
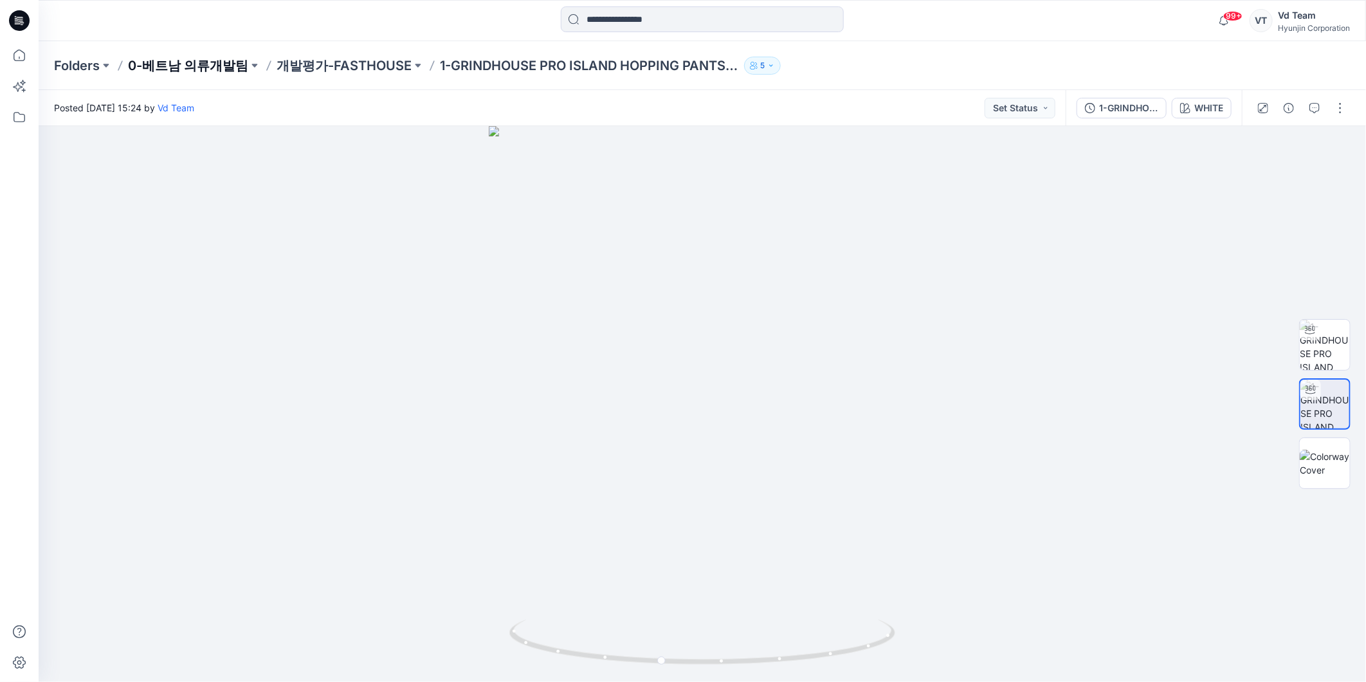
click at [179, 64] on p "0-베트남 의류개발팀" at bounding box center [188, 66] width 120 height 18
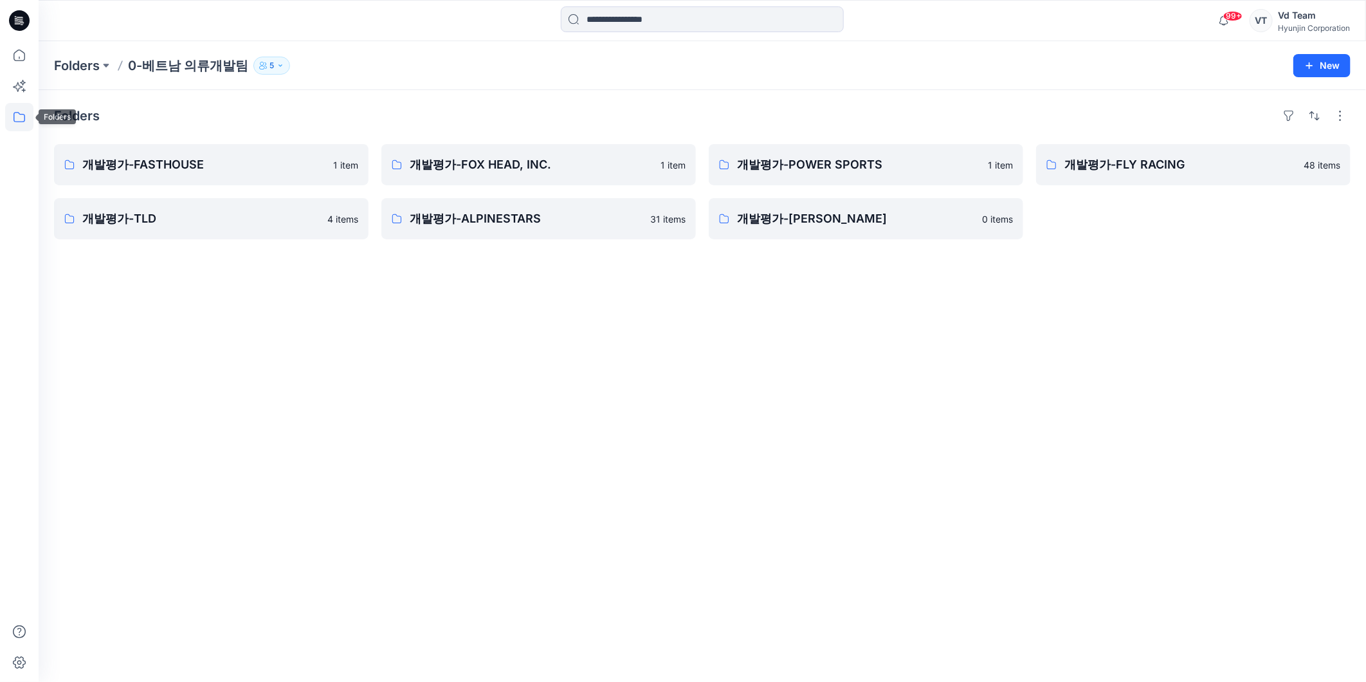
click at [16, 117] on icon at bounding box center [19, 117] width 28 height 28
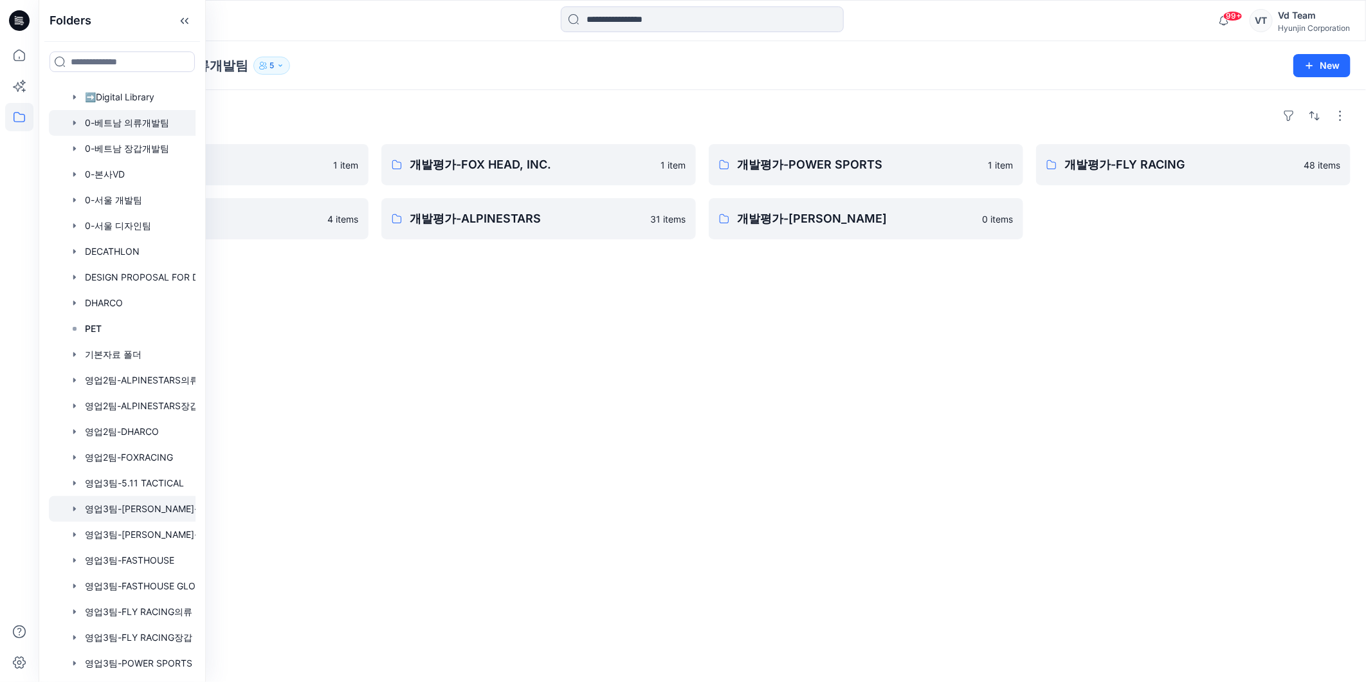
scroll to position [127, 0]
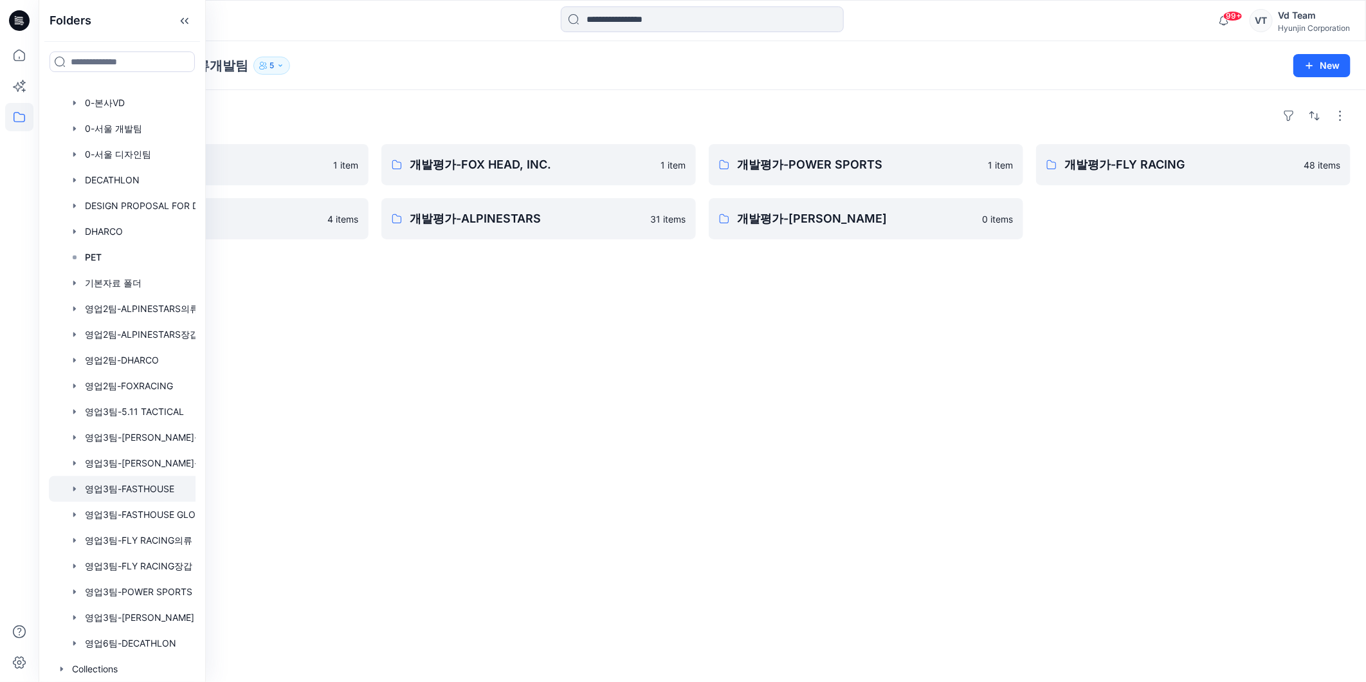
click at [129, 491] on div at bounding box center [139, 489] width 180 height 26
click at [515, 168] on p "FAST 26시즌" at bounding box center [537, 165] width 255 height 18
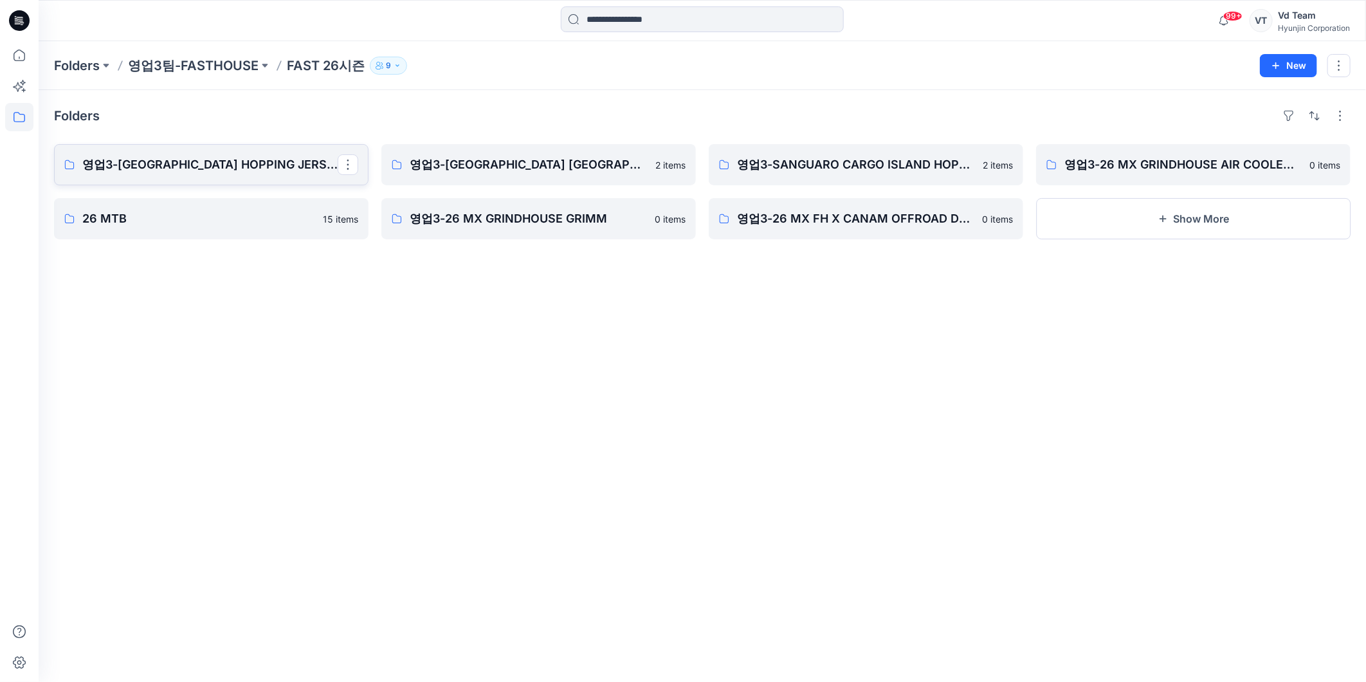
click at [293, 167] on p "영업3-GRINDHOUSE ISLAND HOPPING JERSEY YOUTH" at bounding box center [209, 165] width 255 height 18
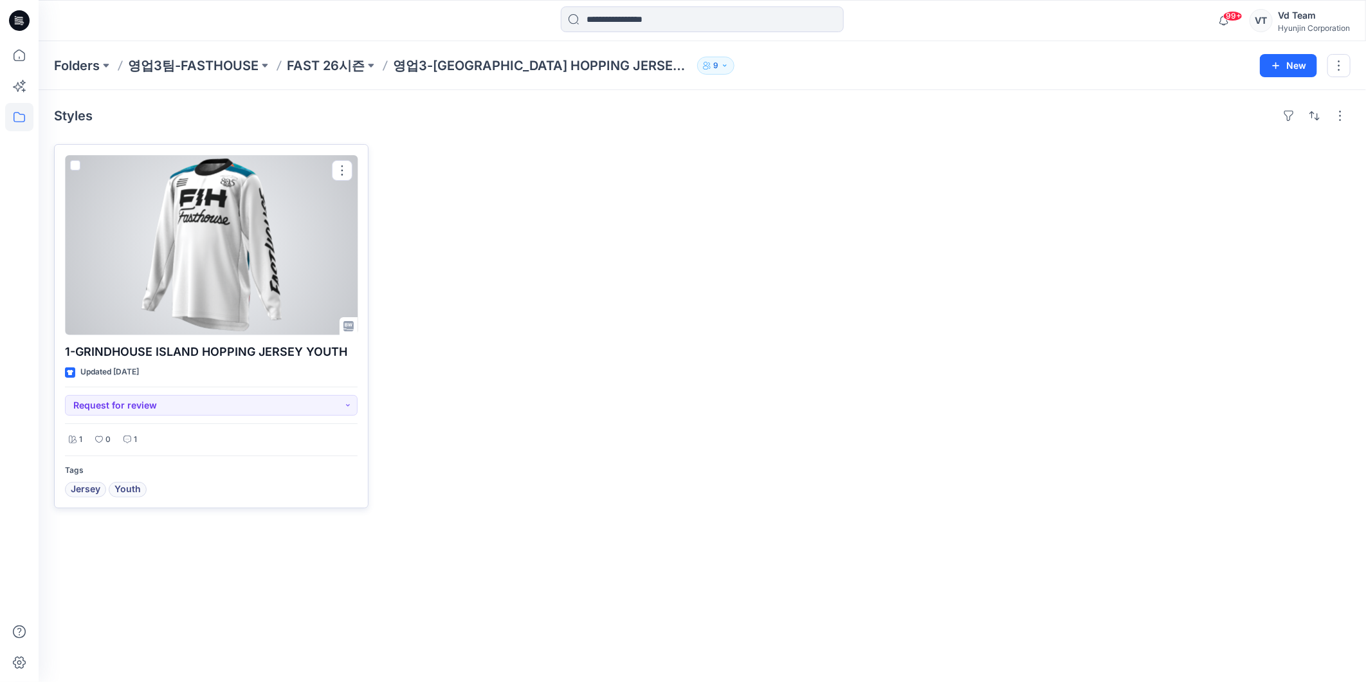
click at [267, 287] on div at bounding box center [211, 245] width 293 height 180
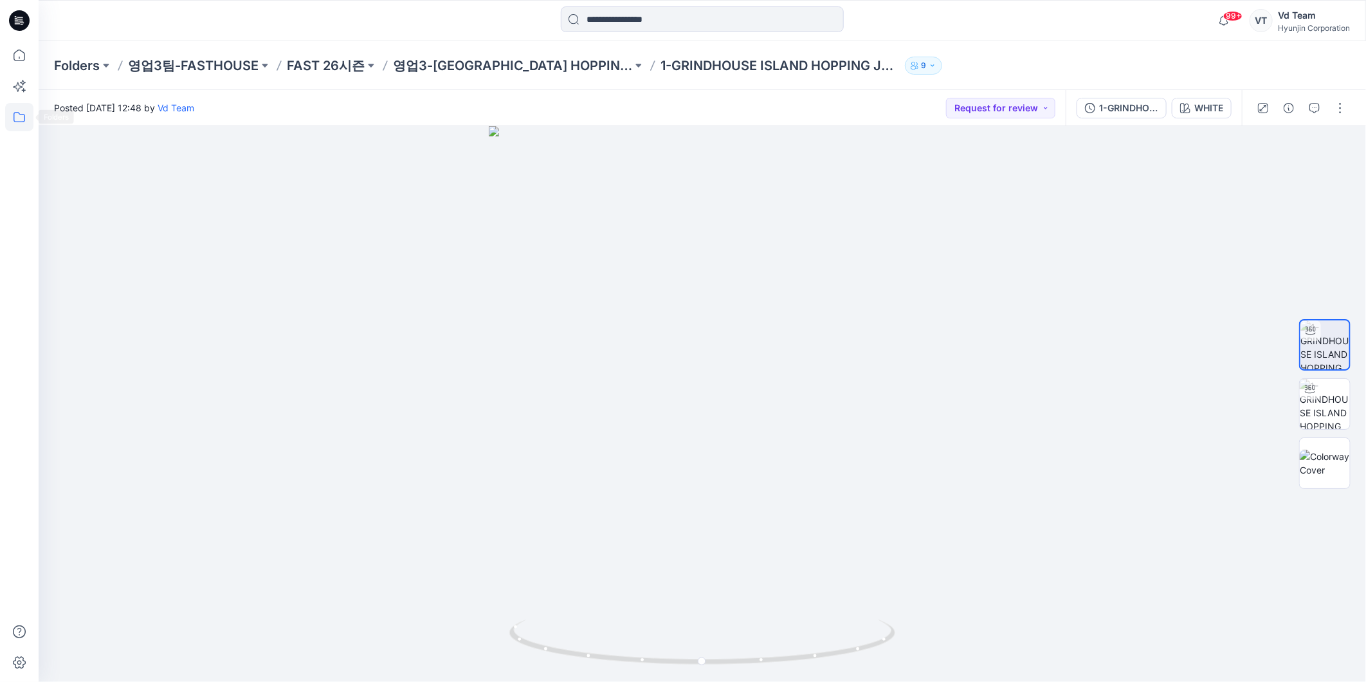
click at [32, 118] on icon at bounding box center [19, 117] width 28 height 28
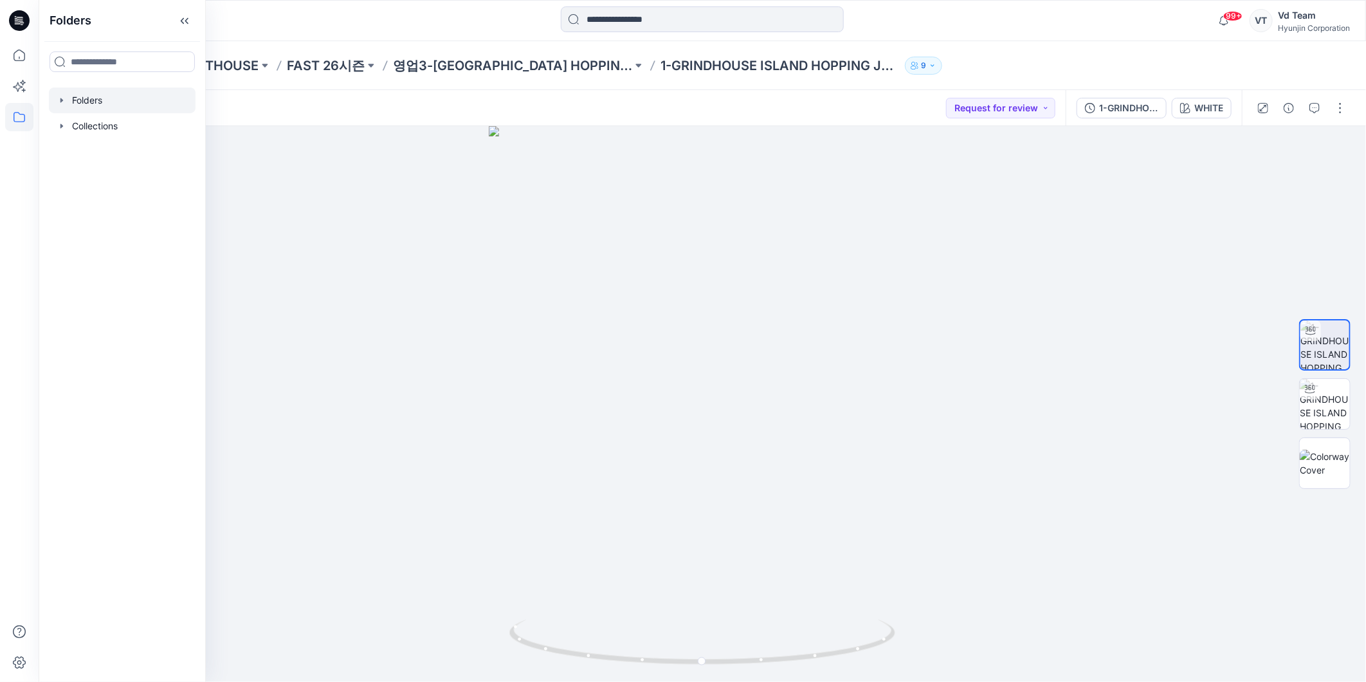
click at [98, 100] on div at bounding box center [122, 100] width 147 height 26
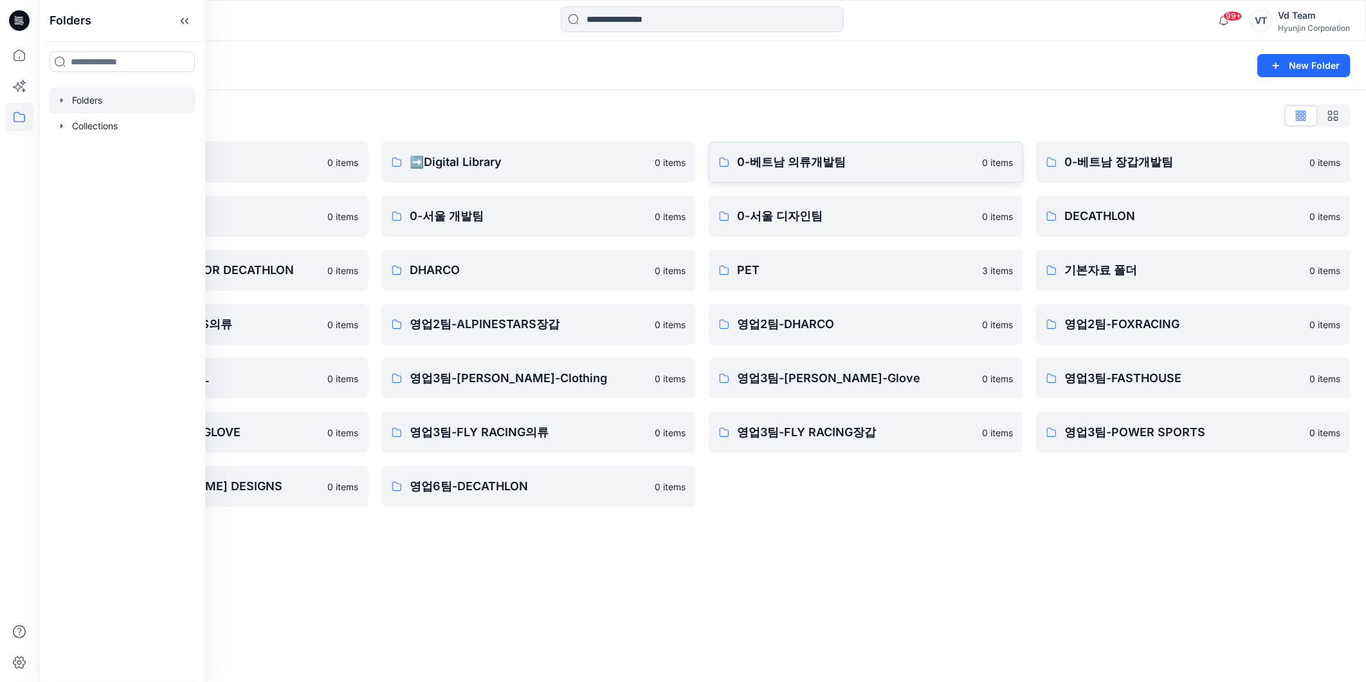
click at [776, 153] on p "0-베트남 의류개발팀" at bounding box center [855, 162] width 237 height 18
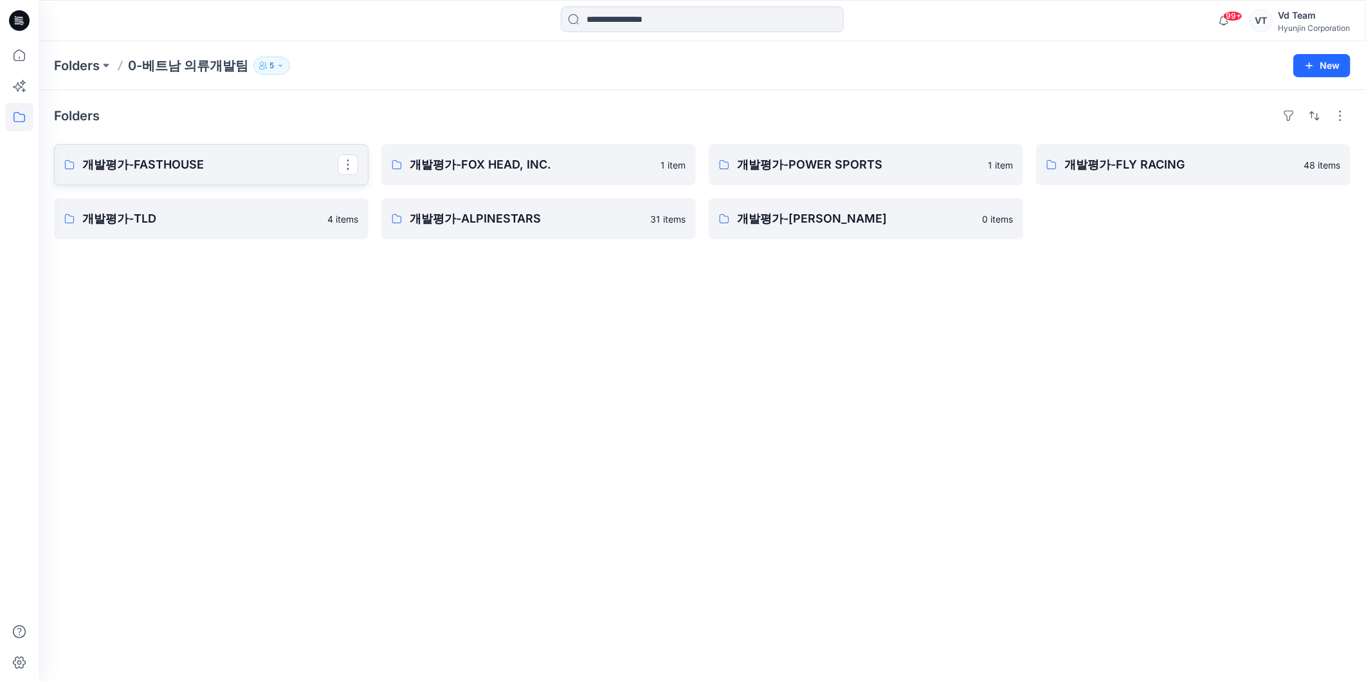
click at [182, 162] on p "개발평가-FASTHOUSE" at bounding box center [209, 165] width 255 height 18
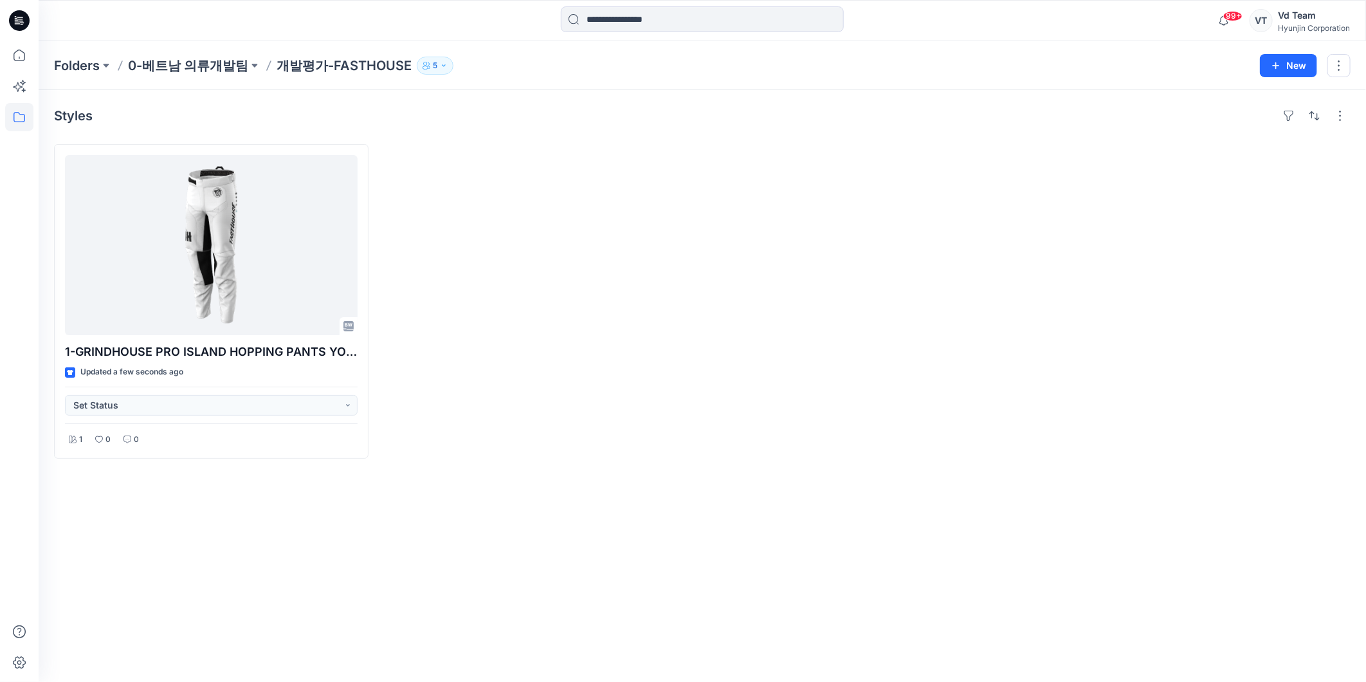
click at [546, 249] on div at bounding box center [538, 301] width 315 height 315
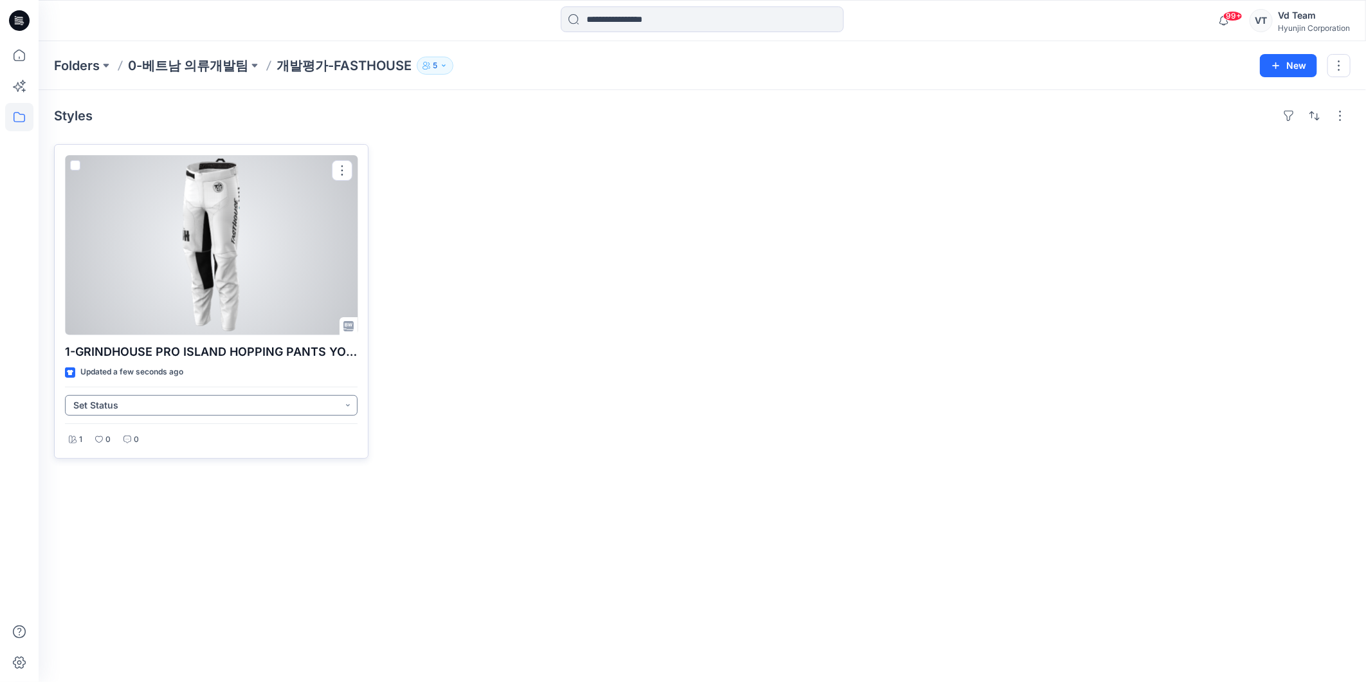
click at [172, 406] on button "Set Status" at bounding box center [211, 405] width 293 height 21
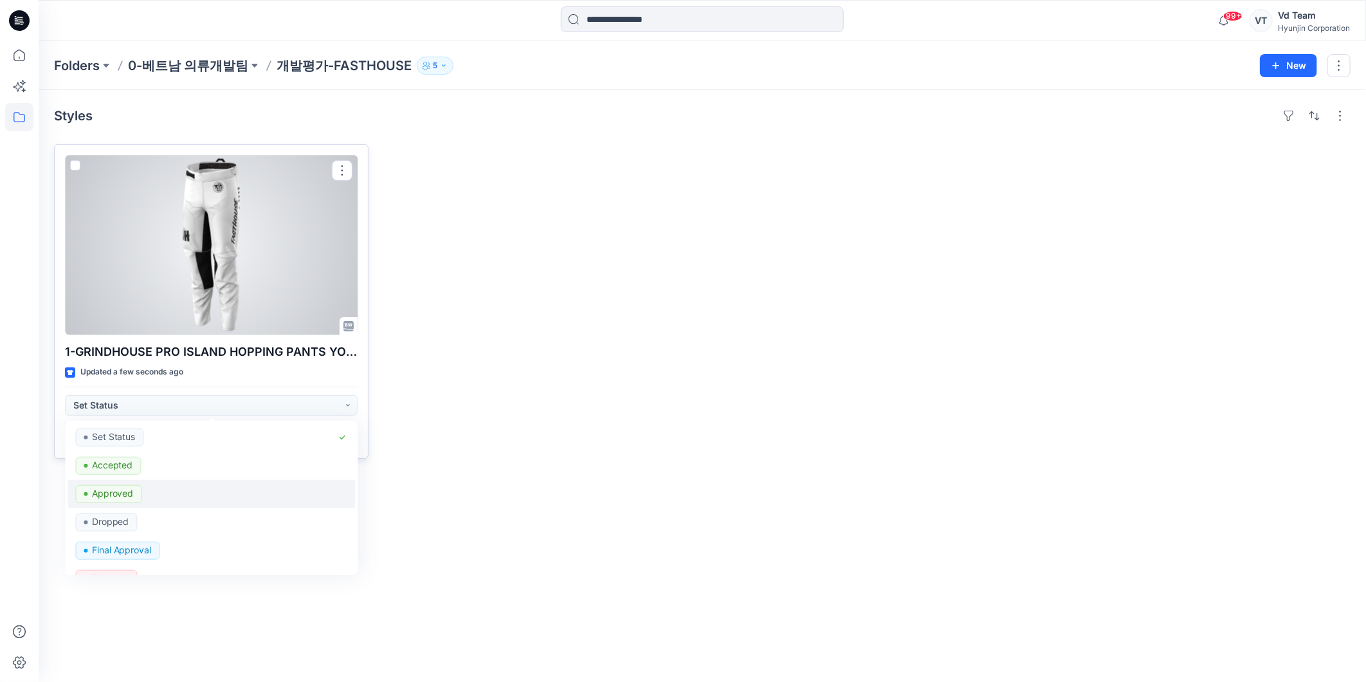
scroll to position [161, 0]
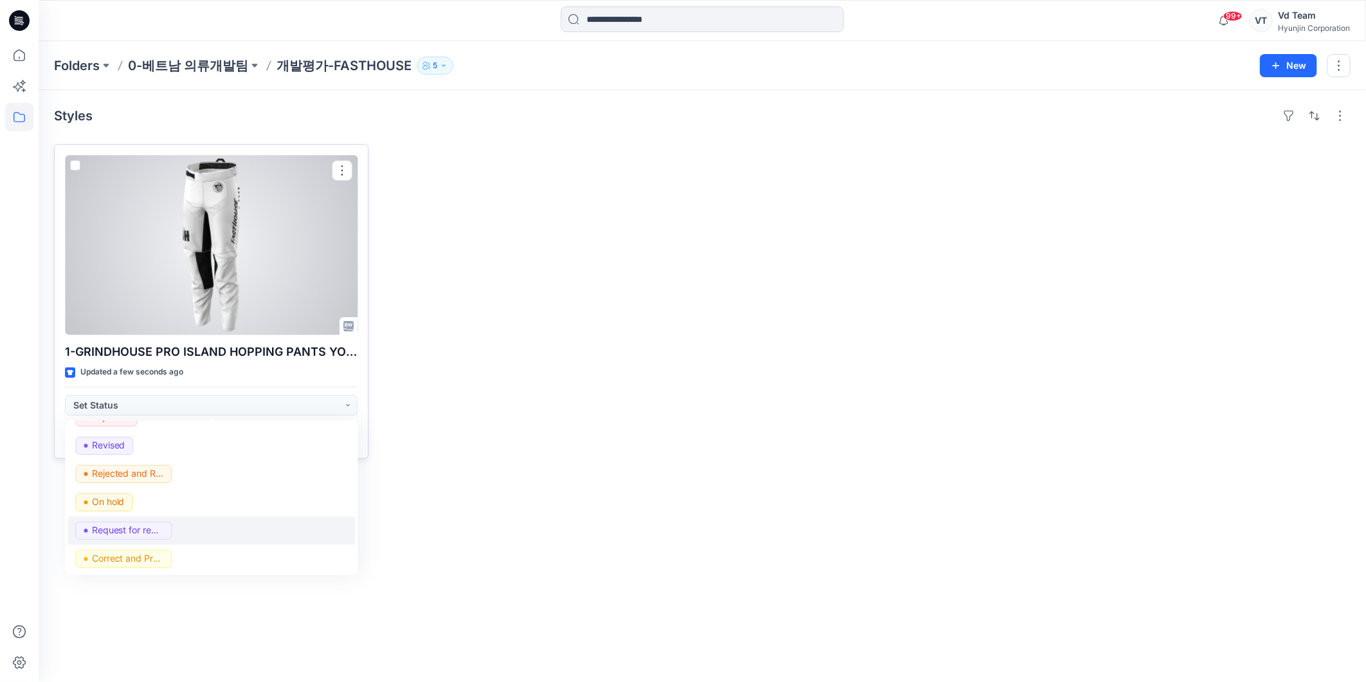
click at [185, 529] on div "Request for review" at bounding box center [212, 531] width 272 height 18
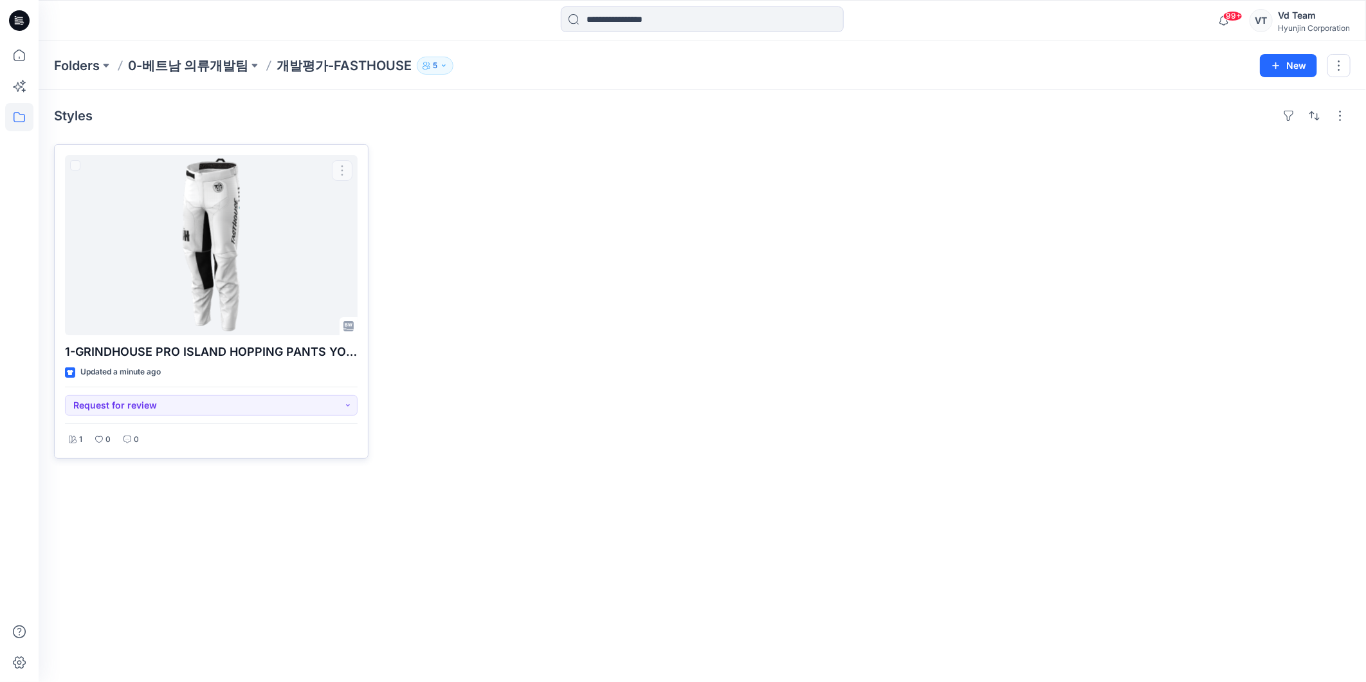
click at [702, 376] on div "1-GRINDHOUSE PRO ISLAND HOPPING PANTS YOUTH Updated a minute ago Request for re…" at bounding box center [702, 301] width 1297 height 315
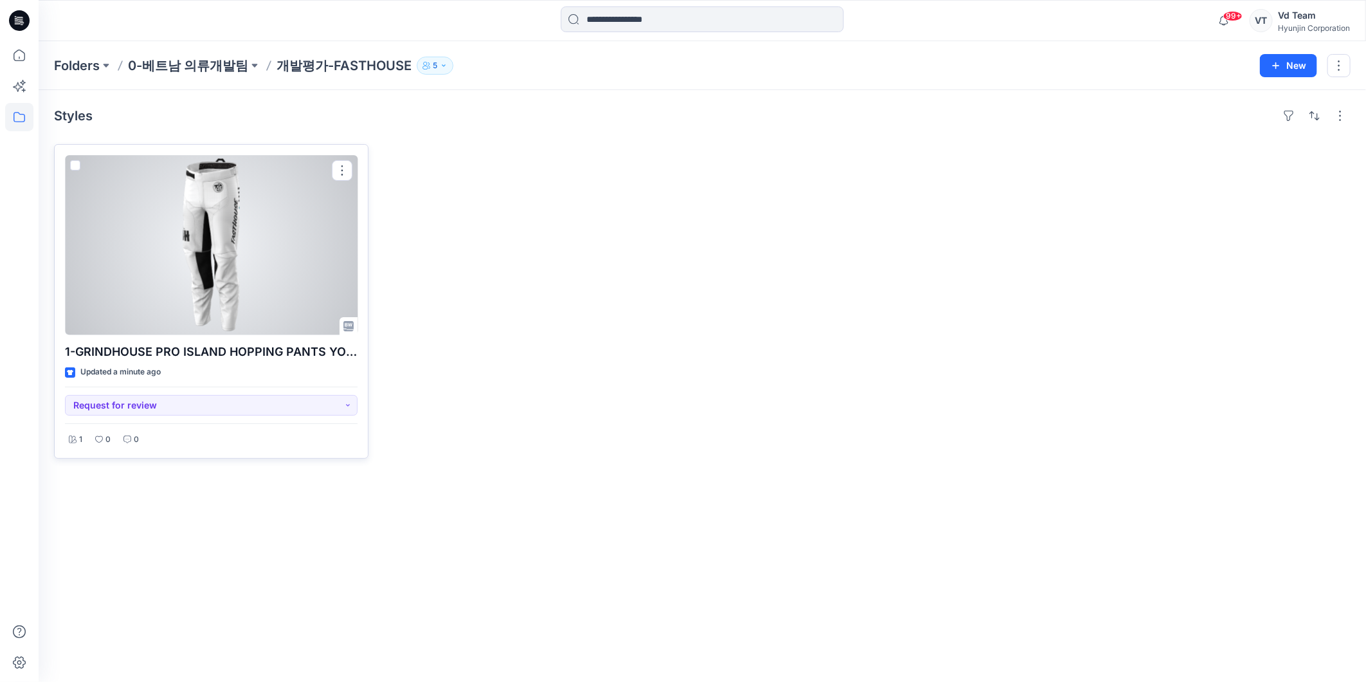
click at [301, 268] on div at bounding box center [211, 245] width 293 height 180
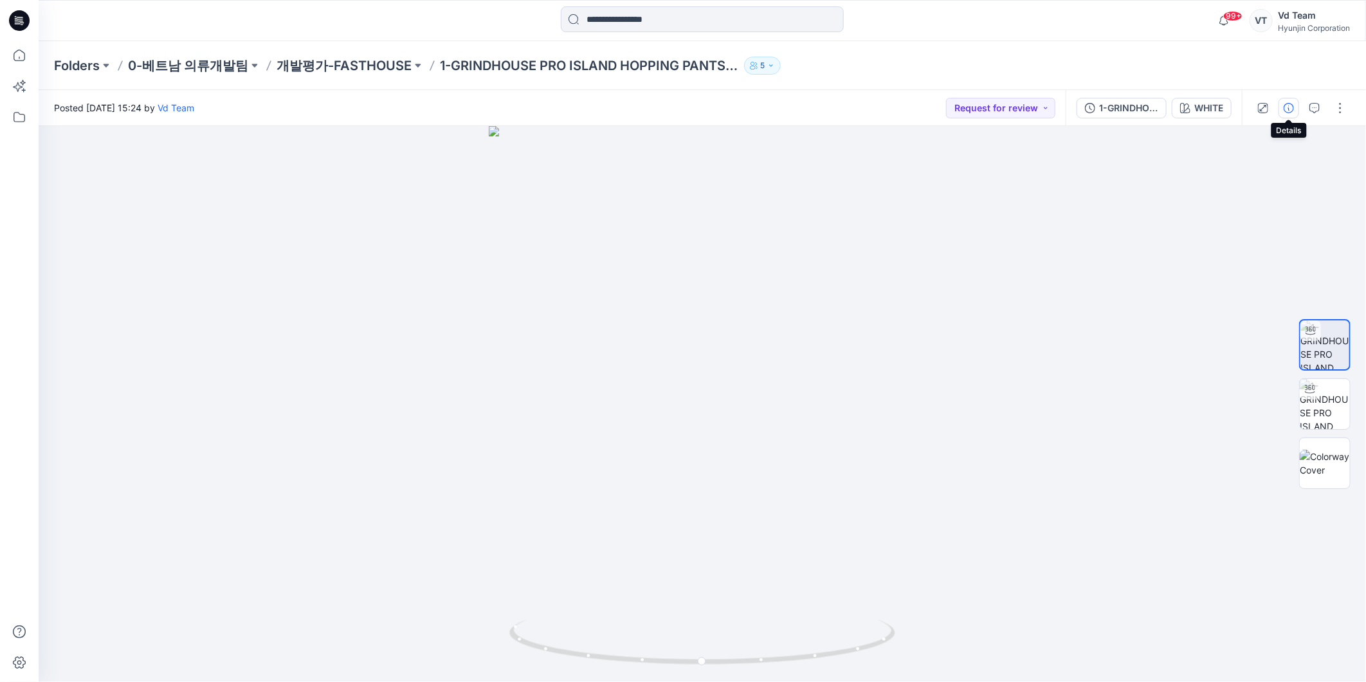
click at [1279, 111] on button "button" at bounding box center [1289, 108] width 21 height 21
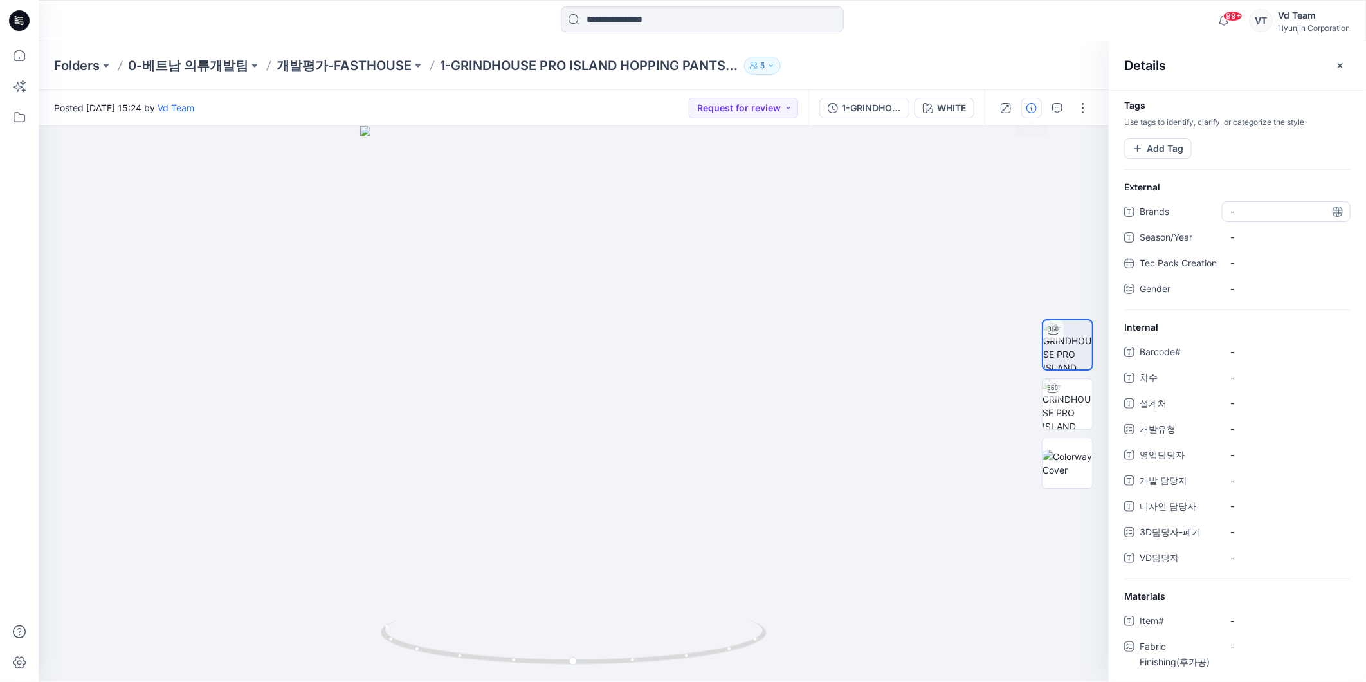
click at [1290, 211] on span "-" at bounding box center [1287, 212] width 112 height 14
click at [1280, 234] on span "-" at bounding box center [1287, 237] width 112 height 14
type textarea "**"
click at [1265, 292] on div "-" at bounding box center [1286, 289] width 129 height 21
click at [1137, 145] on icon "button" at bounding box center [1138, 148] width 10 height 10
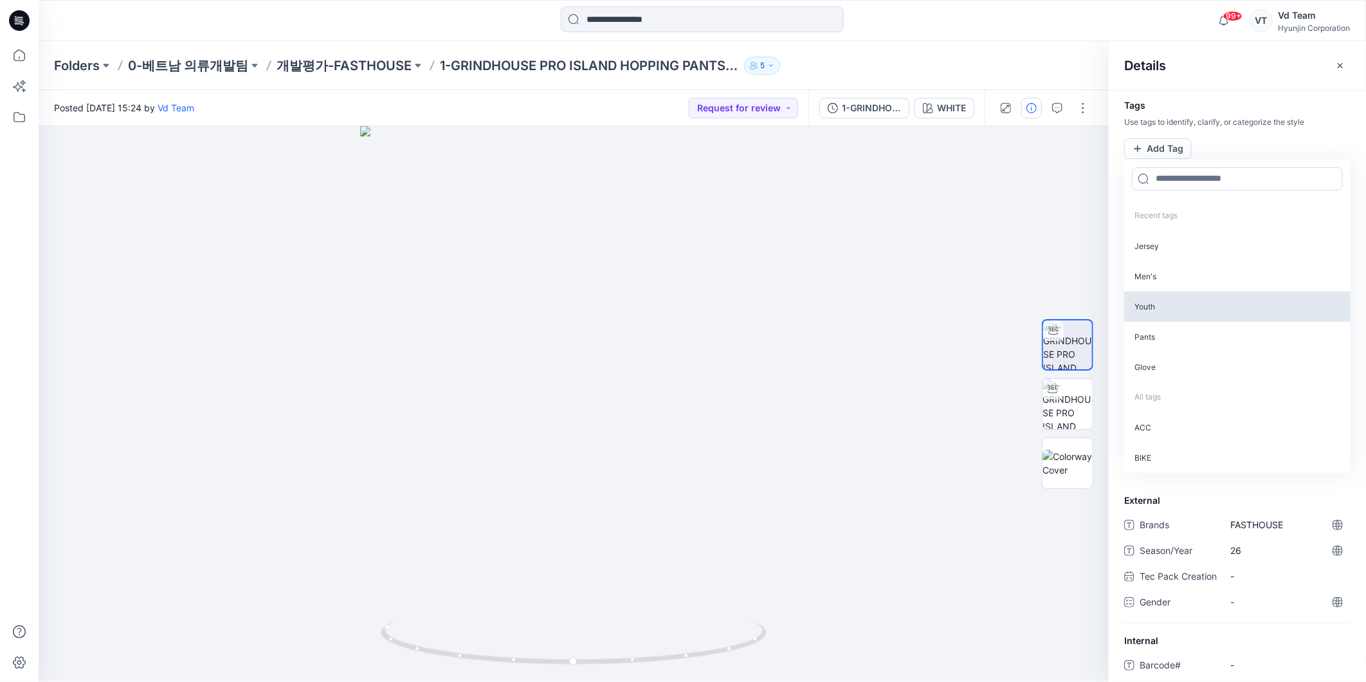
click at [1148, 300] on p "Youth" at bounding box center [1238, 306] width 226 height 30
drag, startPoint x: 1159, startPoint y: 237, endPoint x: 1150, endPoint y: 303, distance: 66.8
click at [1150, 303] on div "Jersey Men's Pants Glove Women's" at bounding box center [1238, 305] width 226 height 151
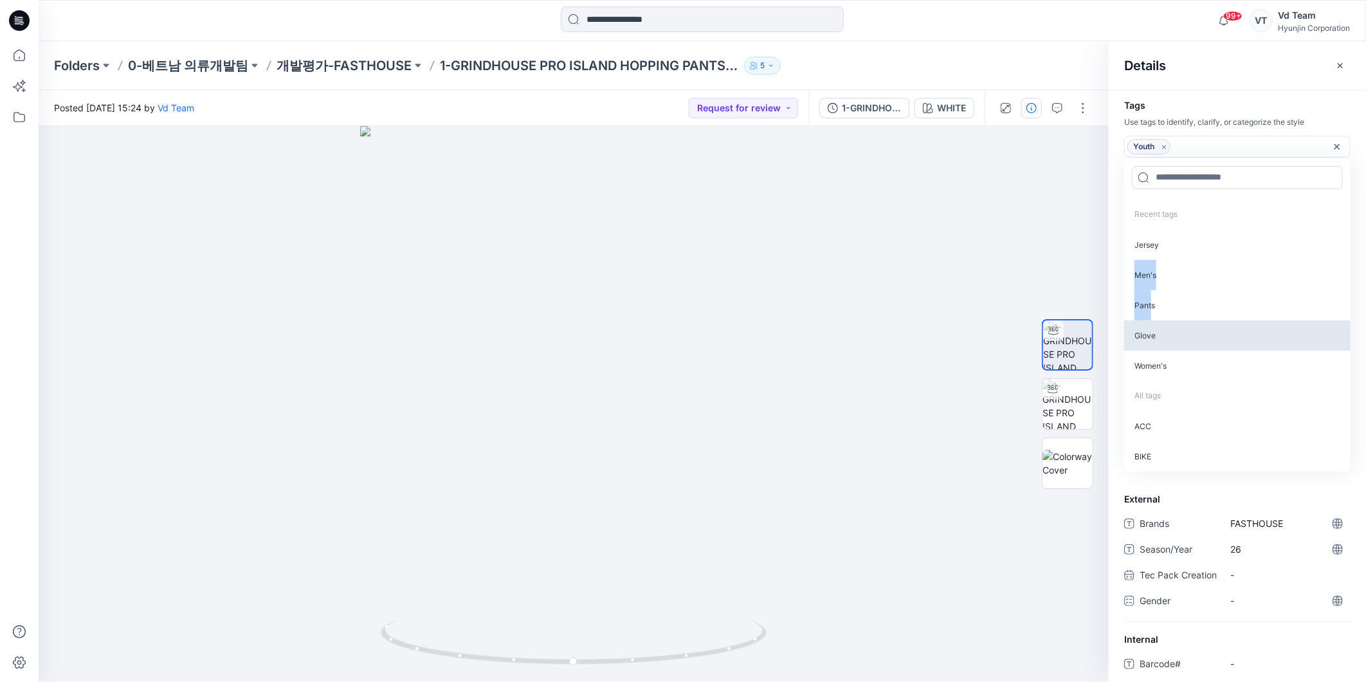
click at [1150, 303] on p "Pants" at bounding box center [1238, 305] width 226 height 30
click at [1259, 90] on hr at bounding box center [1237, 90] width 257 height 1
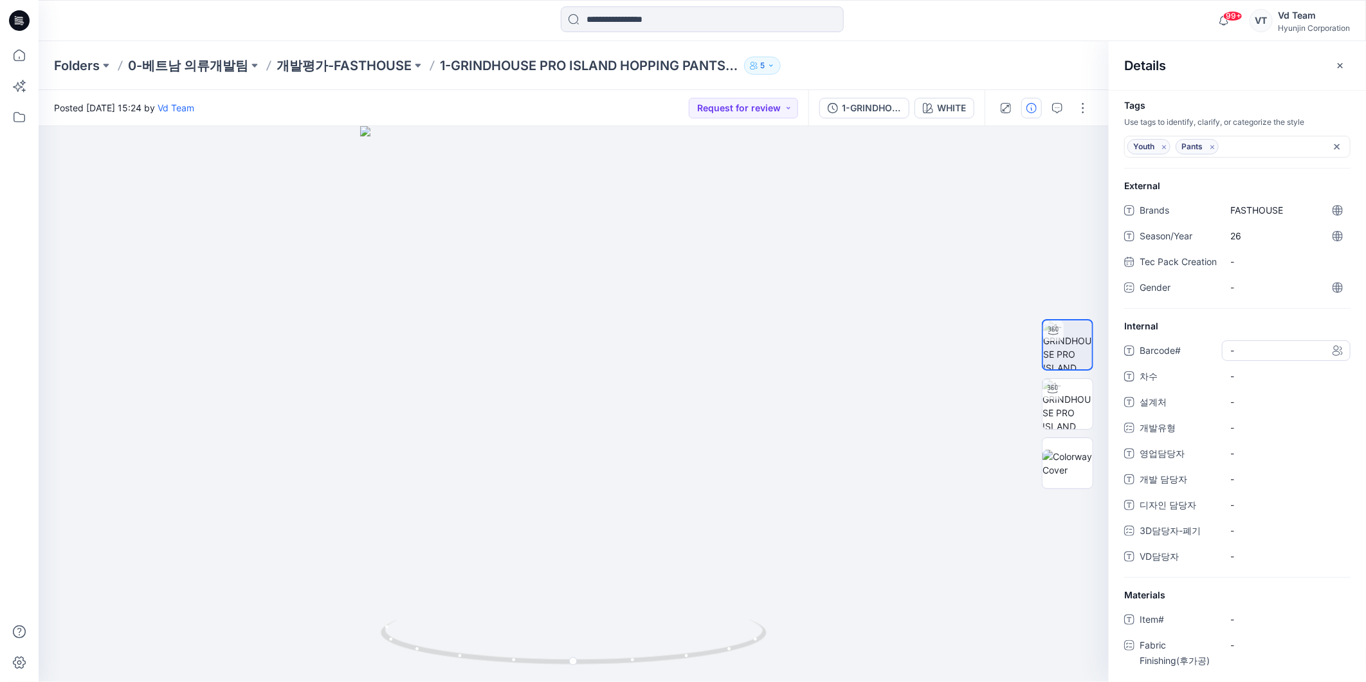
click at [1276, 357] on span "-" at bounding box center [1287, 351] width 112 height 14
click at [1264, 383] on span "-" at bounding box center [1287, 376] width 112 height 14
type textarea "*"
click at [1272, 409] on span "-" at bounding box center [1287, 402] width 112 height 14
type textarea "****"
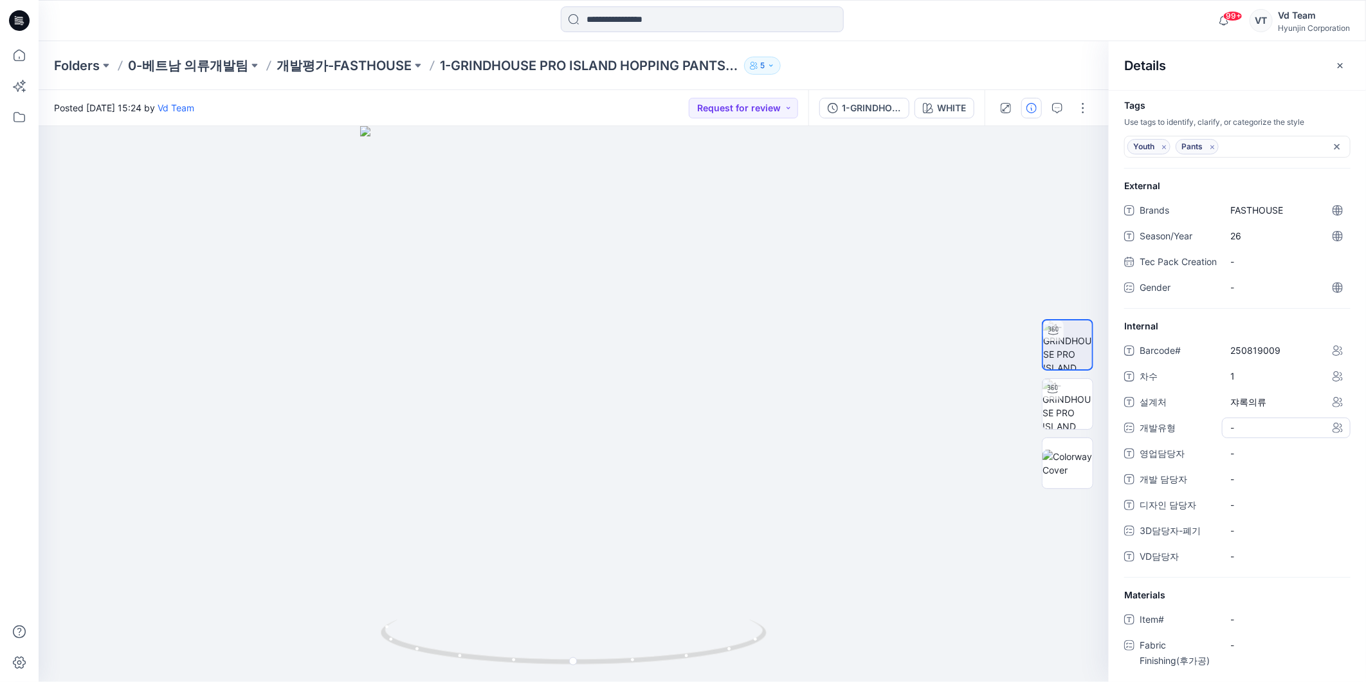
click at [1265, 438] on div "-" at bounding box center [1286, 428] width 129 height 21
click at [1251, 486] on div "CW" at bounding box center [1287, 482] width 124 height 26
click at [1242, 487] on span at bounding box center [1238, 482] width 10 height 10
click at [1150, 457] on div "영업담당자 -" at bounding box center [1238, 455] width 226 height 21
click at [1245, 461] on span "-" at bounding box center [1287, 455] width 112 height 14
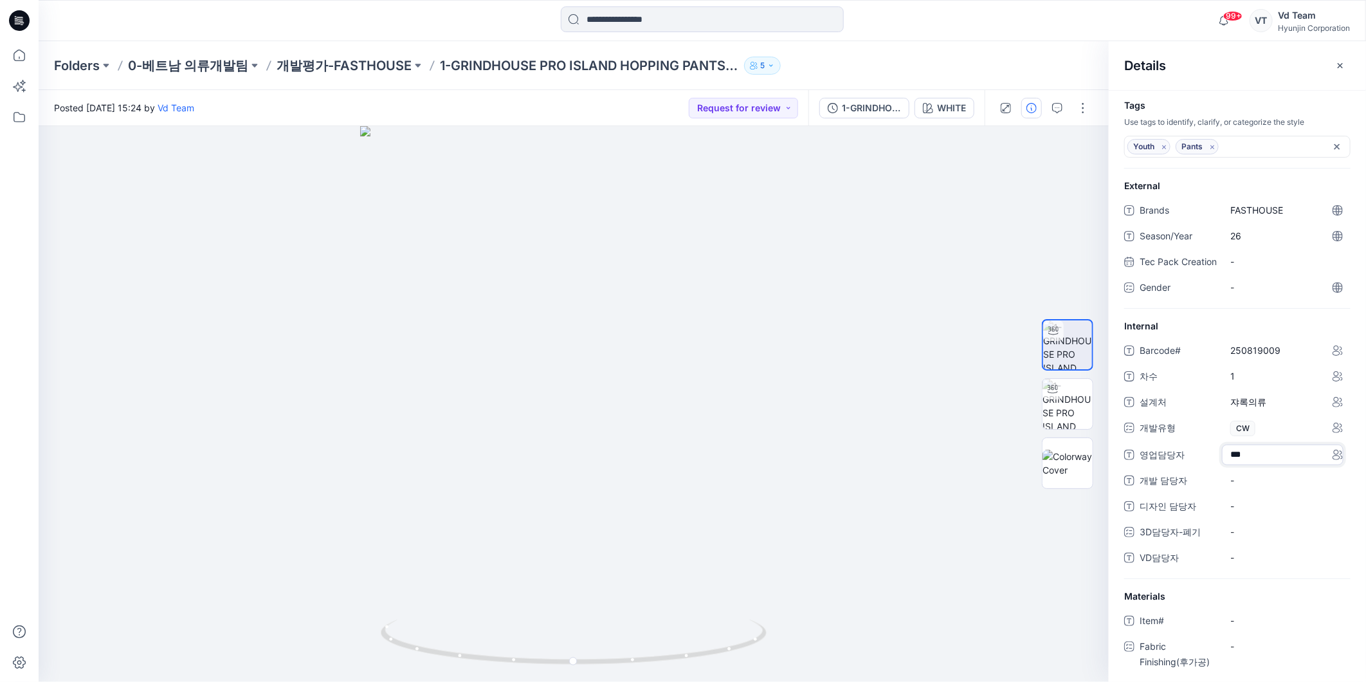
type textarea "***"
click at [1272, 487] on 담당자 "-" at bounding box center [1287, 480] width 112 height 14
type textarea "***"
click at [1259, 564] on span "-" at bounding box center [1287, 558] width 112 height 14
type textarea "***"
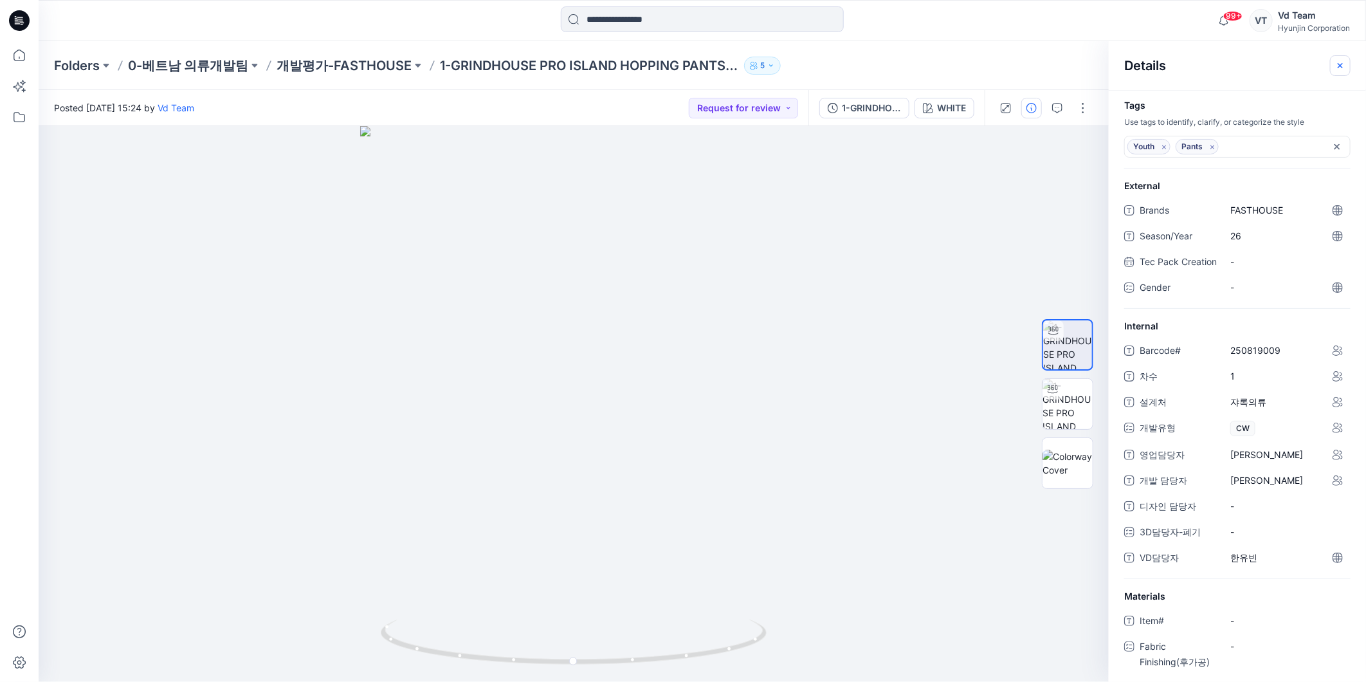
click at [1341, 65] on icon "button" at bounding box center [1340, 64] width 5 height 5
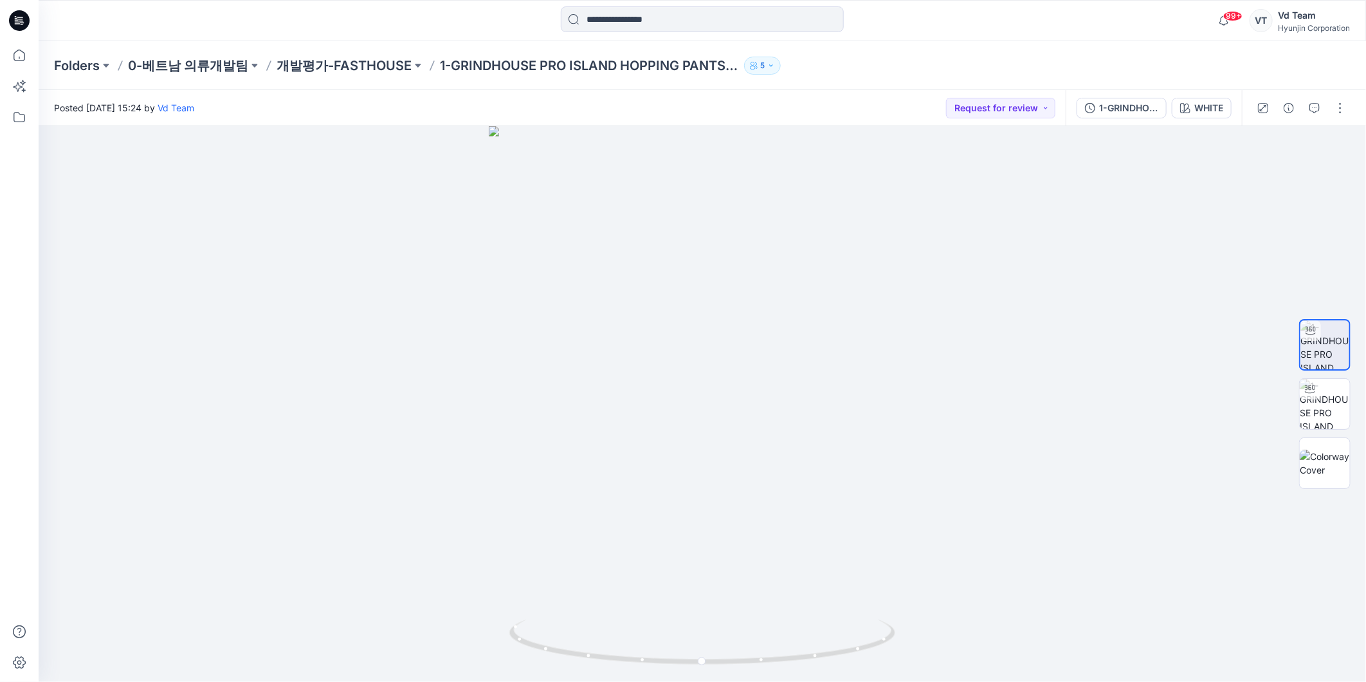
click at [954, 37] on div "99+ Notifications Your style 1-GRINDHOUSE PRO ISLAND HOPPING PANTS YOUTH is rea…" at bounding box center [703, 20] width 1328 height 41
click at [376, 69] on p "개발평가-FASTHOUSE" at bounding box center [344, 66] width 135 height 18
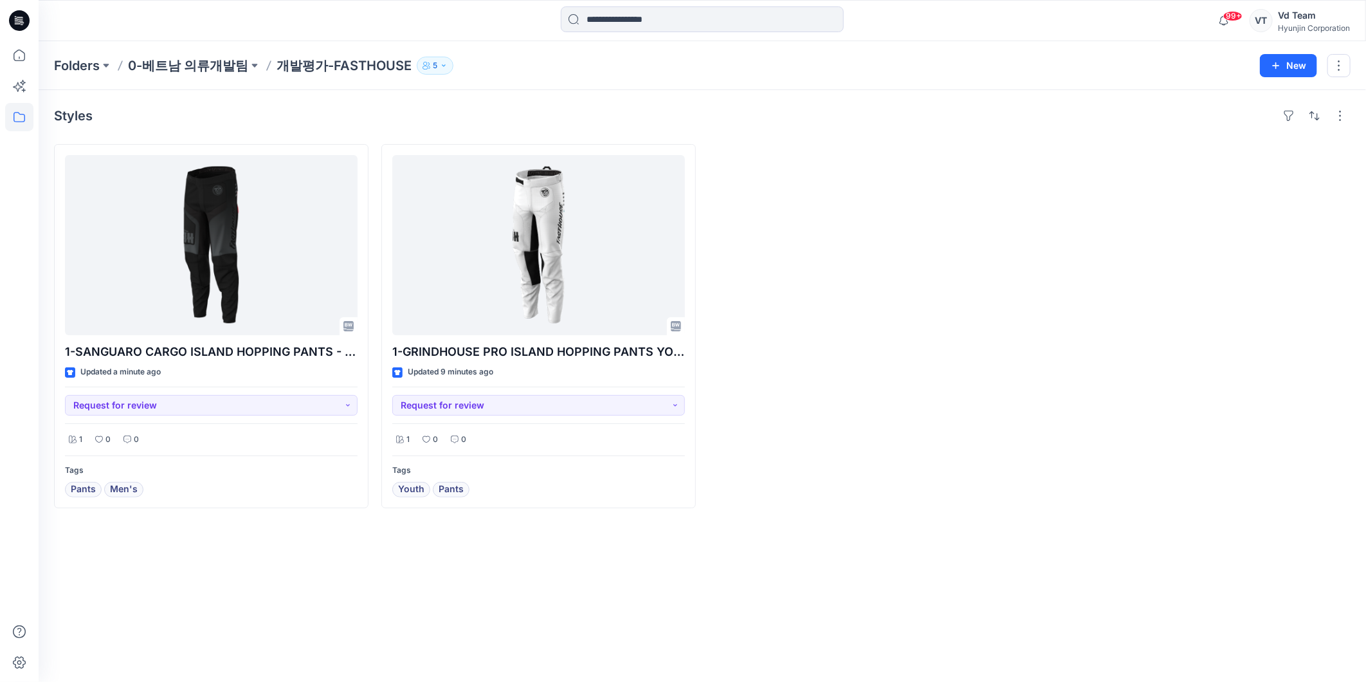
click at [658, 72] on div "Folders 0-베트남 의류개발팀 개발평가-FASTHOUSE 5" at bounding box center [652, 66] width 1197 height 18
click at [1002, 258] on div at bounding box center [866, 326] width 315 height 364
click at [19, 118] on icon at bounding box center [19, 117] width 28 height 28
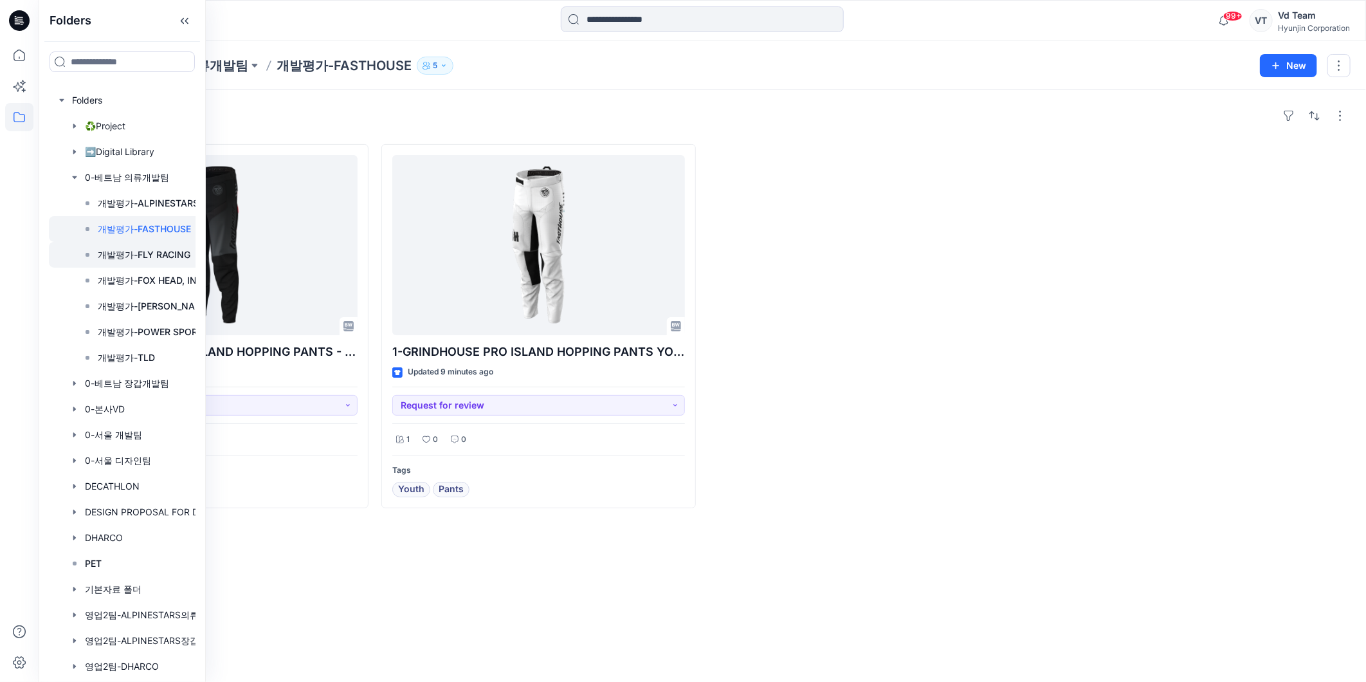
click at [140, 251] on p "개발평가-FLY RACING" at bounding box center [144, 254] width 93 height 15
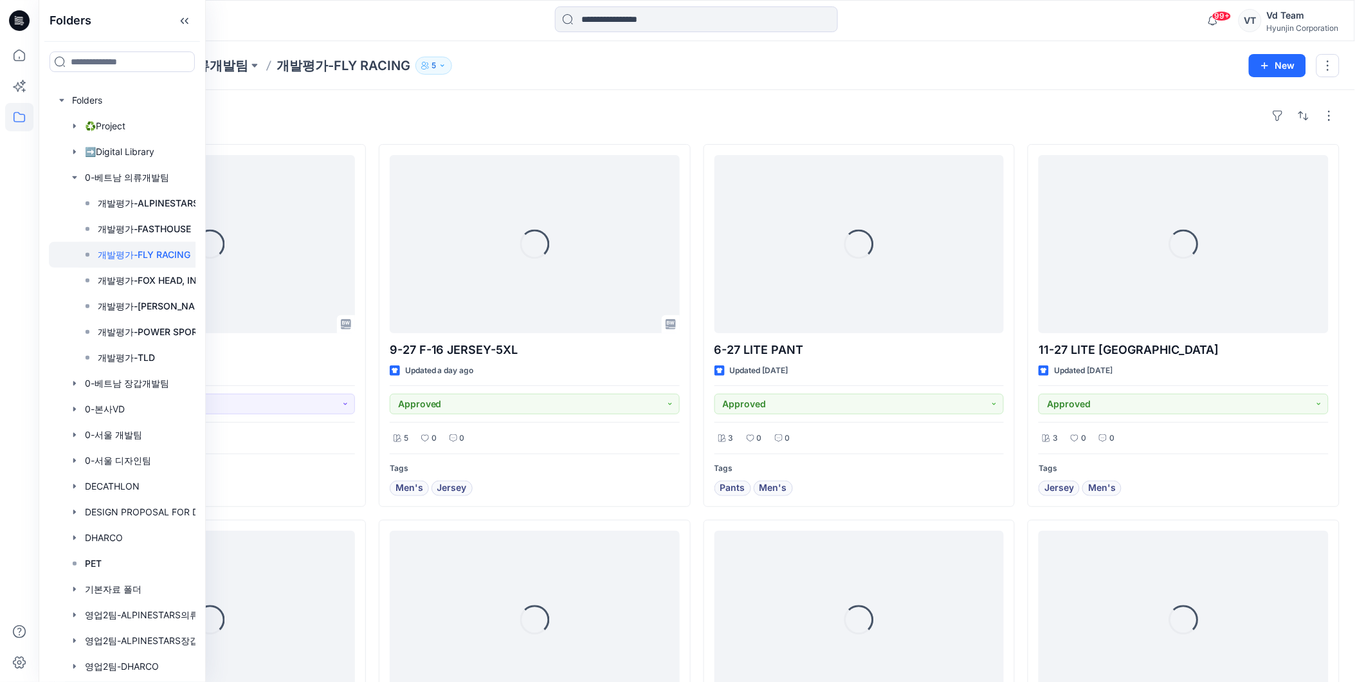
click at [418, 107] on div "Styles" at bounding box center [697, 116] width 1286 height 21
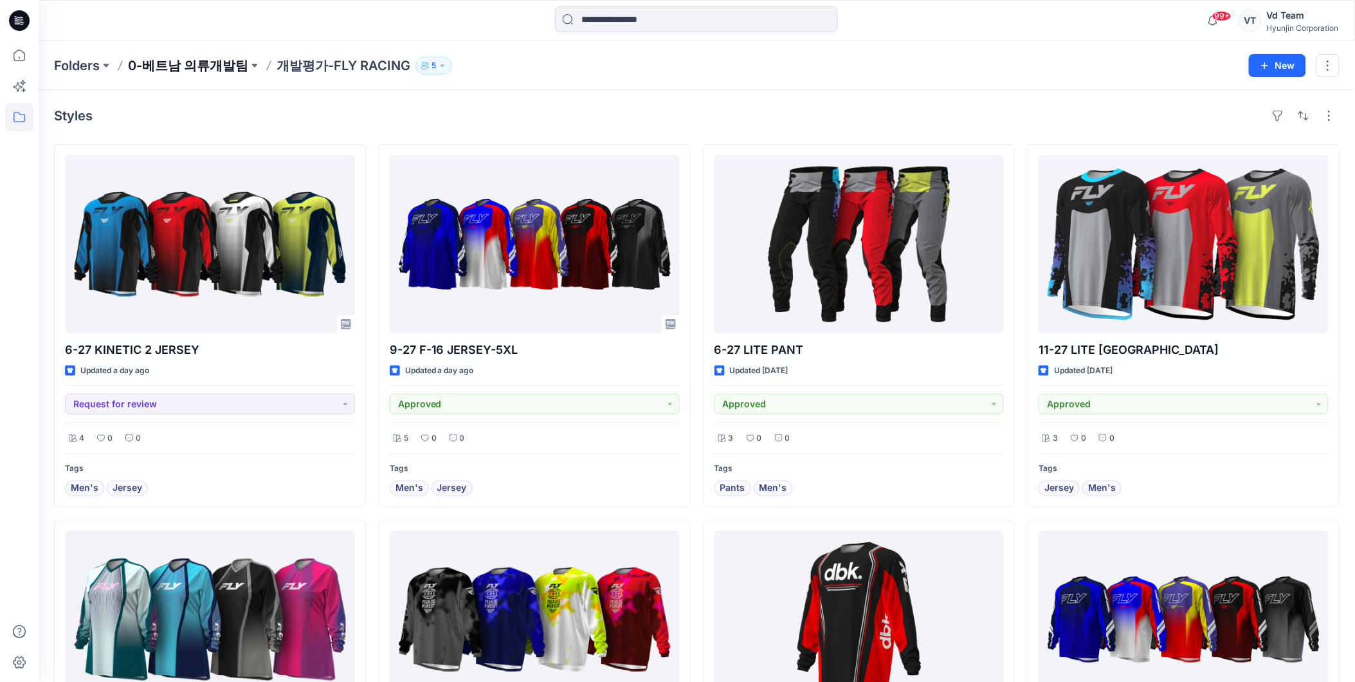
click at [205, 73] on p "0-베트남 의류개발팀" at bounding box center [188, 66] width 120 height 18
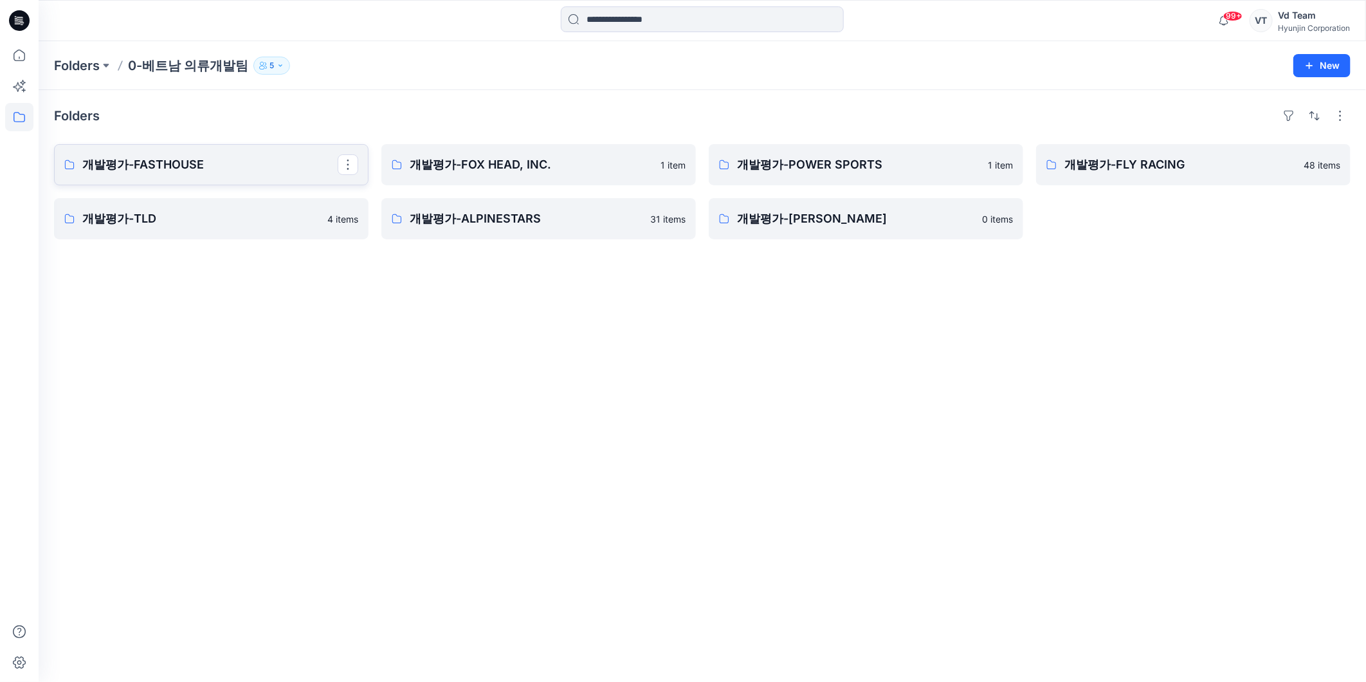
click at [219, 165] on p "개발평가-FASTHOUSE" at bounding box center [209, 165] width 255 height 18
click at [1195, 170] on p "개발평가-FLY RACING" at bounding box center [1192, 165] width 255 height 18
